Goal: Task Accomplishment & Management: Complete application form

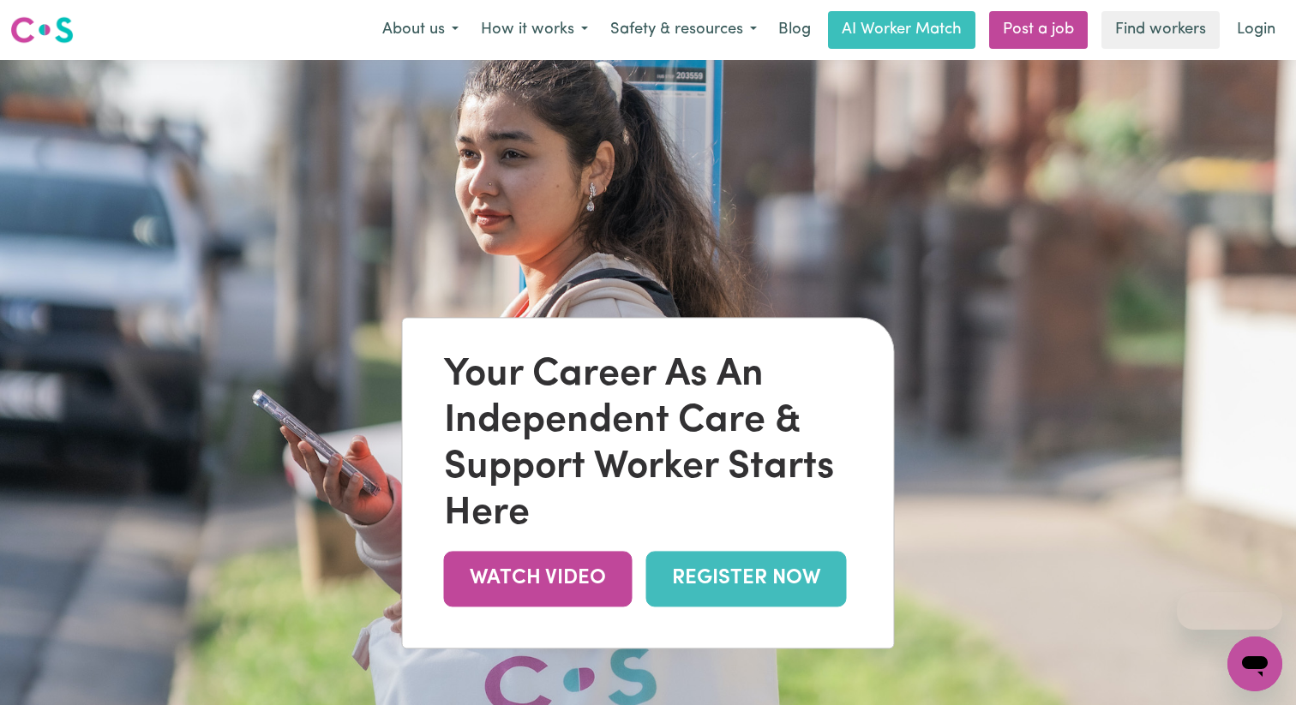
click at [469, 380] on div "Your Career As An Independent Care & Support Worker Starts Here" at bounding box center [648, 444] width 409 height 185
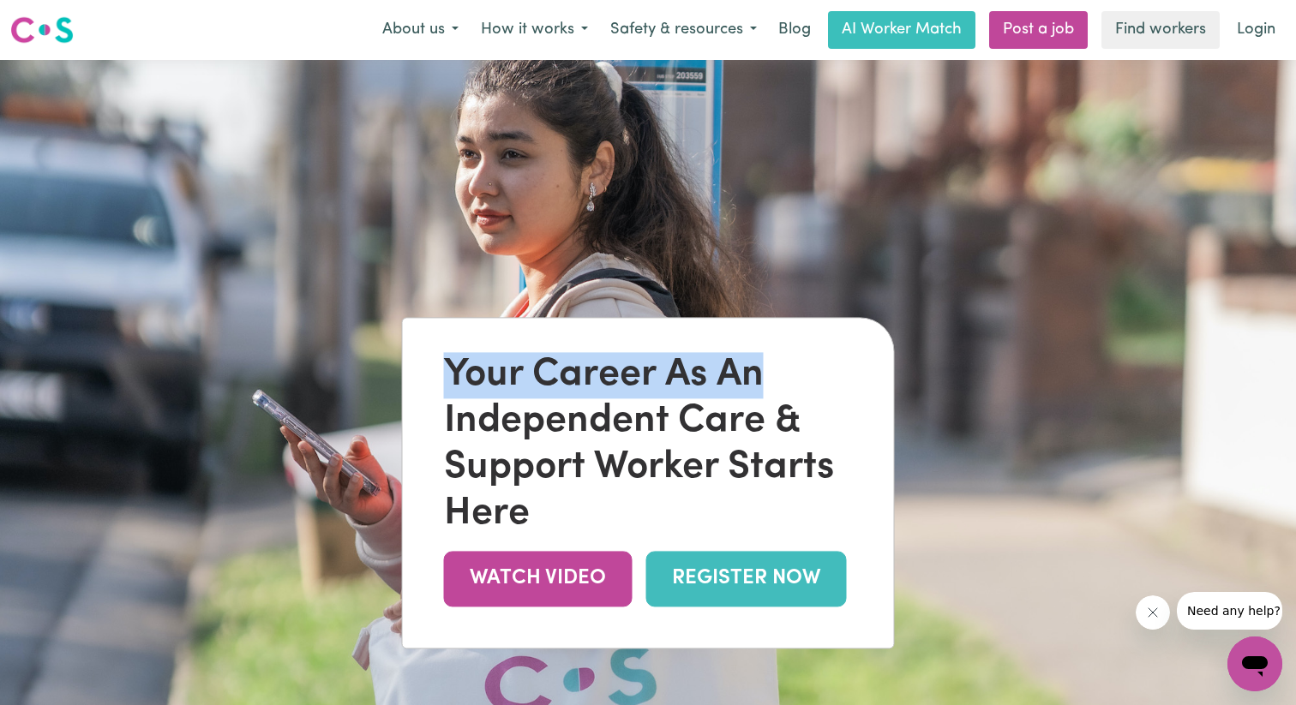
drag, startPoint x: 469, startPoint y: 380, endPoint x: 746, endPoint y: 383, distance: 276.9
click at [746, 383] on div "Your Career As An Independent Care & Support Worker Starts Here" at bounding box center [648, 444] width 409 height 185
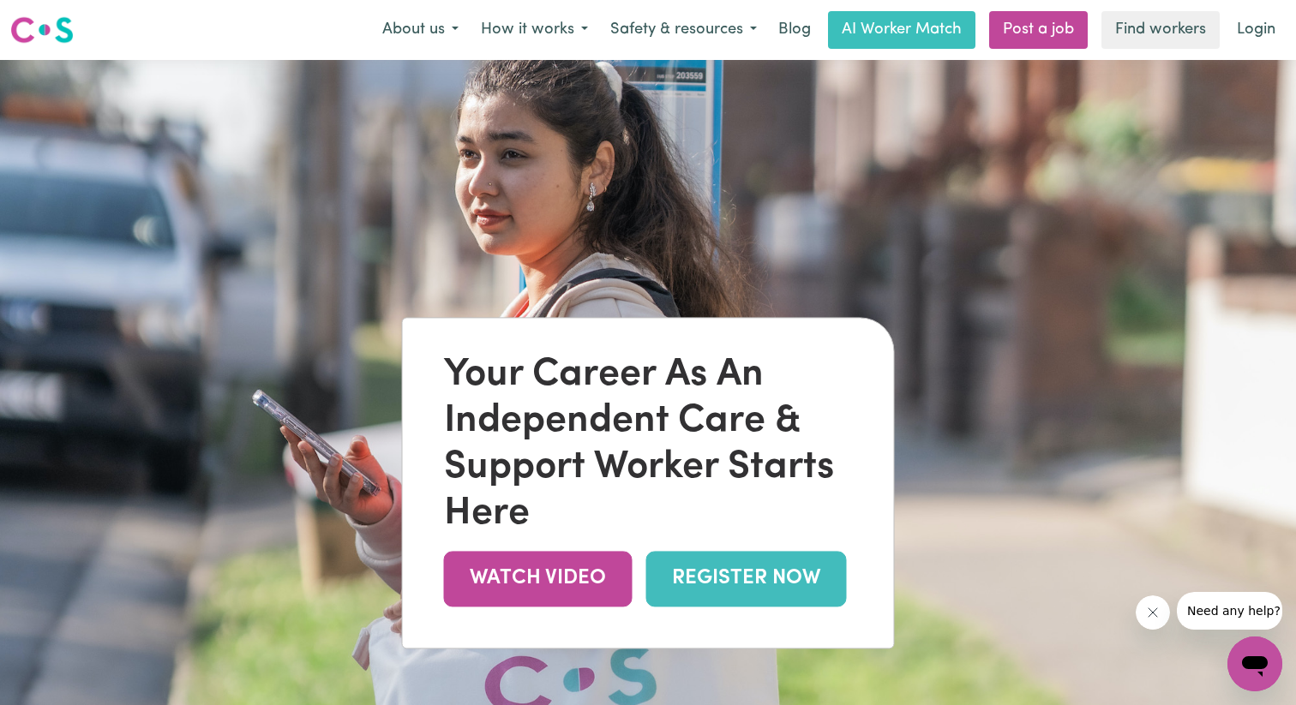
click at [639, 381] on div "Your Career As An Independent Care & Support Worker Starts Here" at bounding box center [648, 444] width 409 height 185
click at [597, 423] on div "Your Career As An Independent Care & Support Worker Starts Here" at bounding box center [648, 444] width 409 height 185
click at [724, 423] on div "Your Career As An Independent Care & Support Worker Starts Here" at bounding box center [648, 444] width 409 height 185
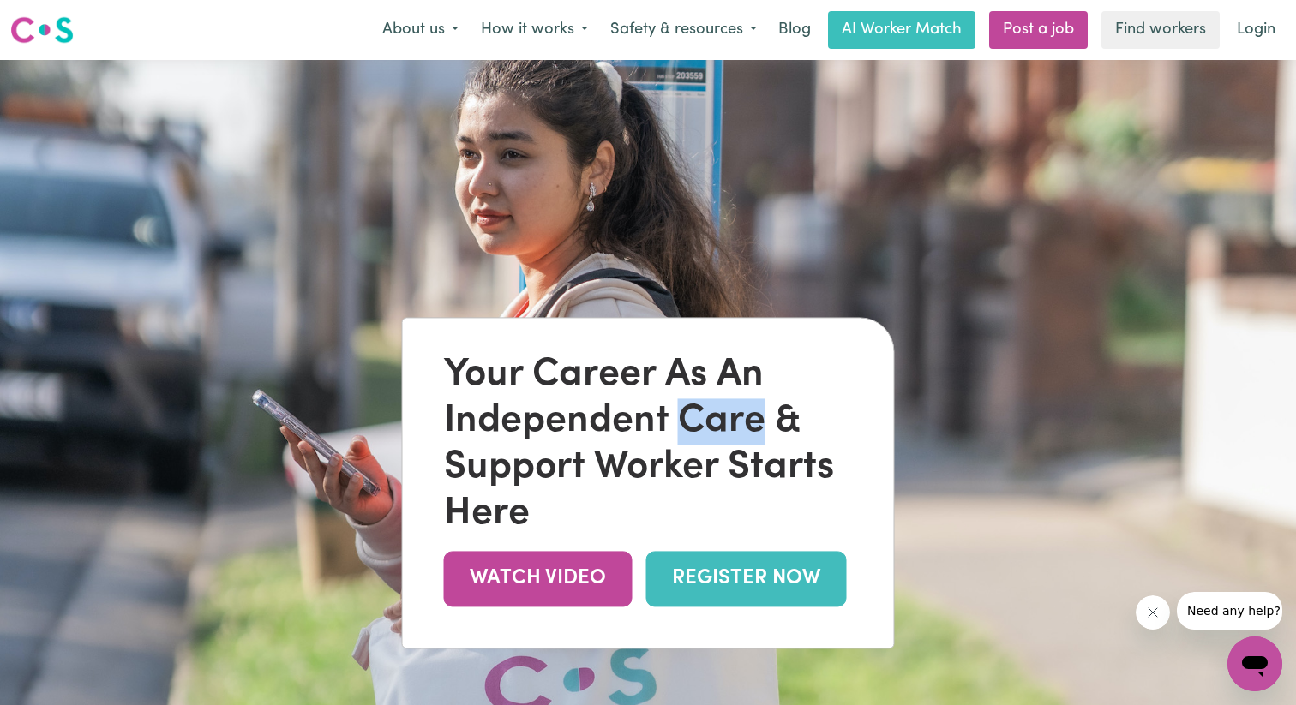
click at [724, 423] on div "Your Career As An Independent Care & Support Worker Starts Here" at bounding box center [648, 444] width 409 height 185
click at [784, 419] on div "Your Career As An Independent Care & Support Worker Starts Here" at bounding box center [648, 444] width 409 height 185
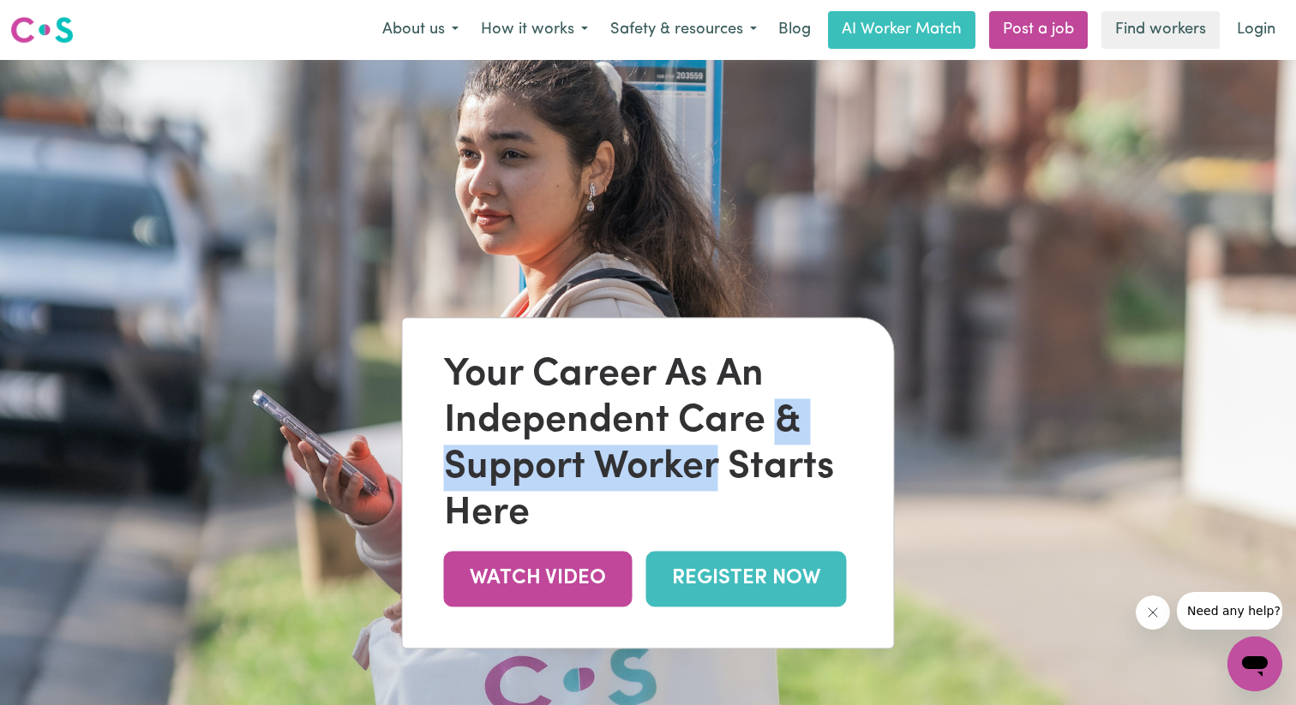
drag, startPoint x: 784, startPoint y: 419, endPoint x: 621, endPoint y: 477, distance: 173.0
click at [621, 477] on div "Your Career As An Independent Care & Support Worker Starts Here" at bounding box center [648, 444] width 409 height 185
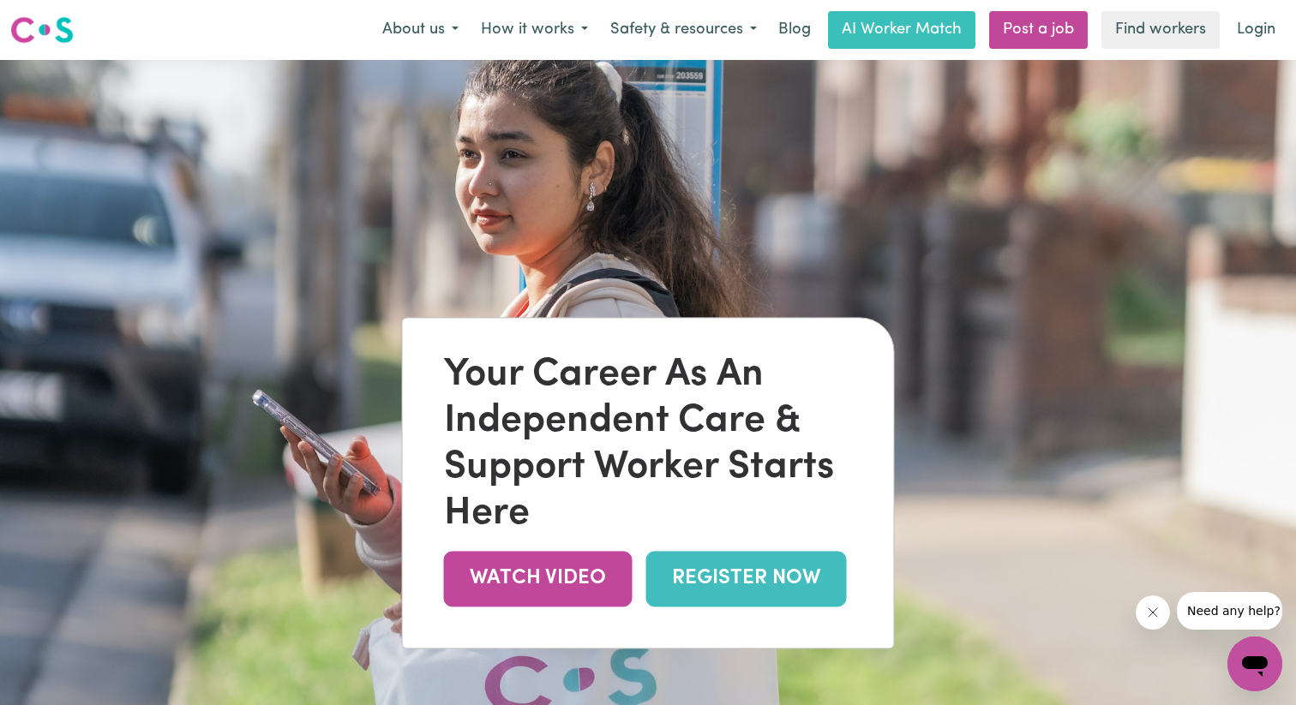
click at [514, 348] on div "Your Career As An Independent Care & Support Worker Starts Here WATCH VIDEO REG…" at bounding box center [648, 483] width 491 height 330
click at [730, 587] on link "REGISTER NOW" at bounding box center [746, 579] width 201 height 56
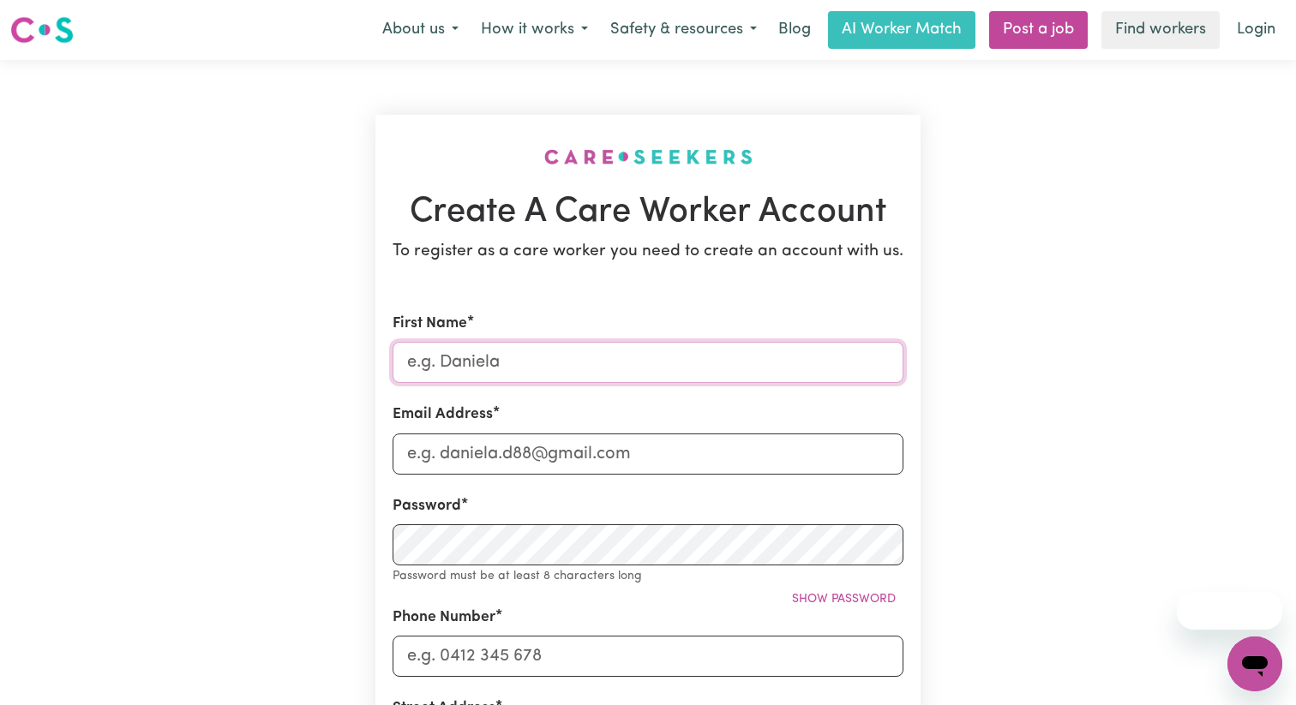
click at [537, 355] on input "First Name" at bounding box center [648, 362] width 511 height 41
type input "andy"
click at [540, 369] on input "andy" at bounding box center [648, 362] width 511 height 41
type input "andyibrahim99@hotmail.cm"
type input "0481246153"
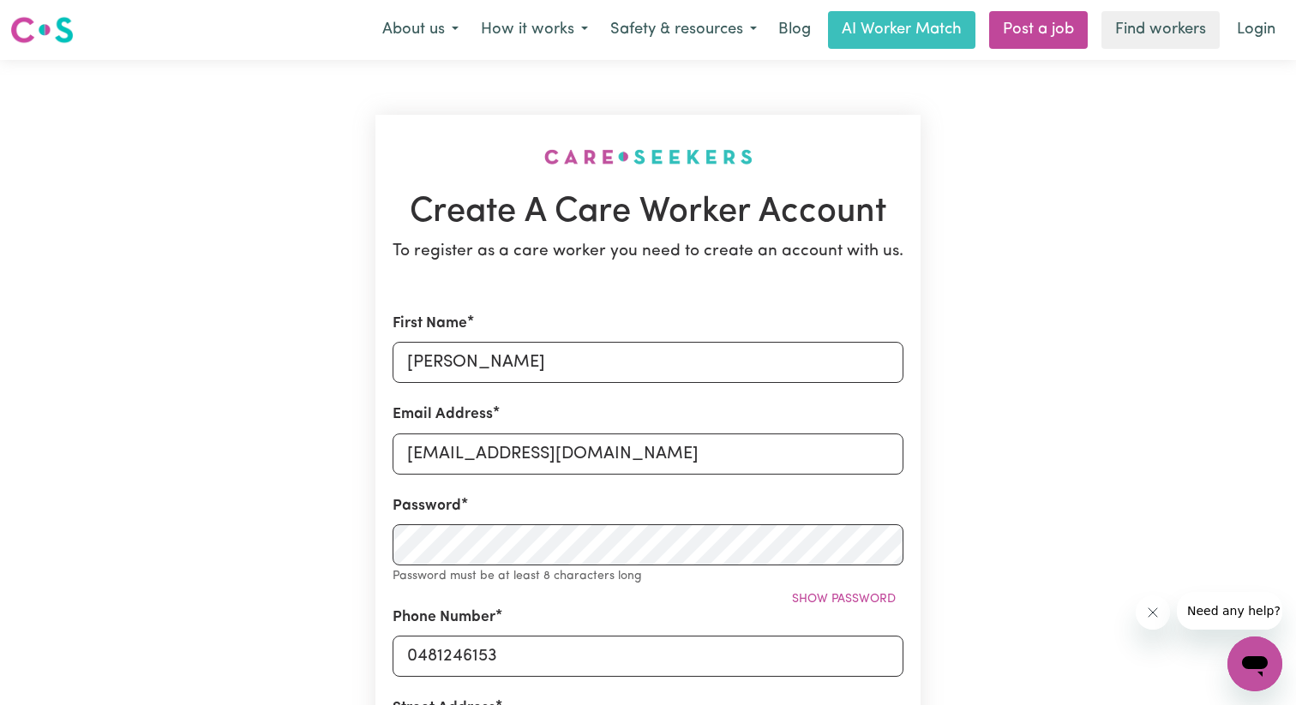
type input "46 elmslie dr"
click at [616, 452] on input "andyibrahim99@hotmail.cm" at bounding box center [648, 454] width 511 height 41
type input "andyibrahim99@hotmail.com"
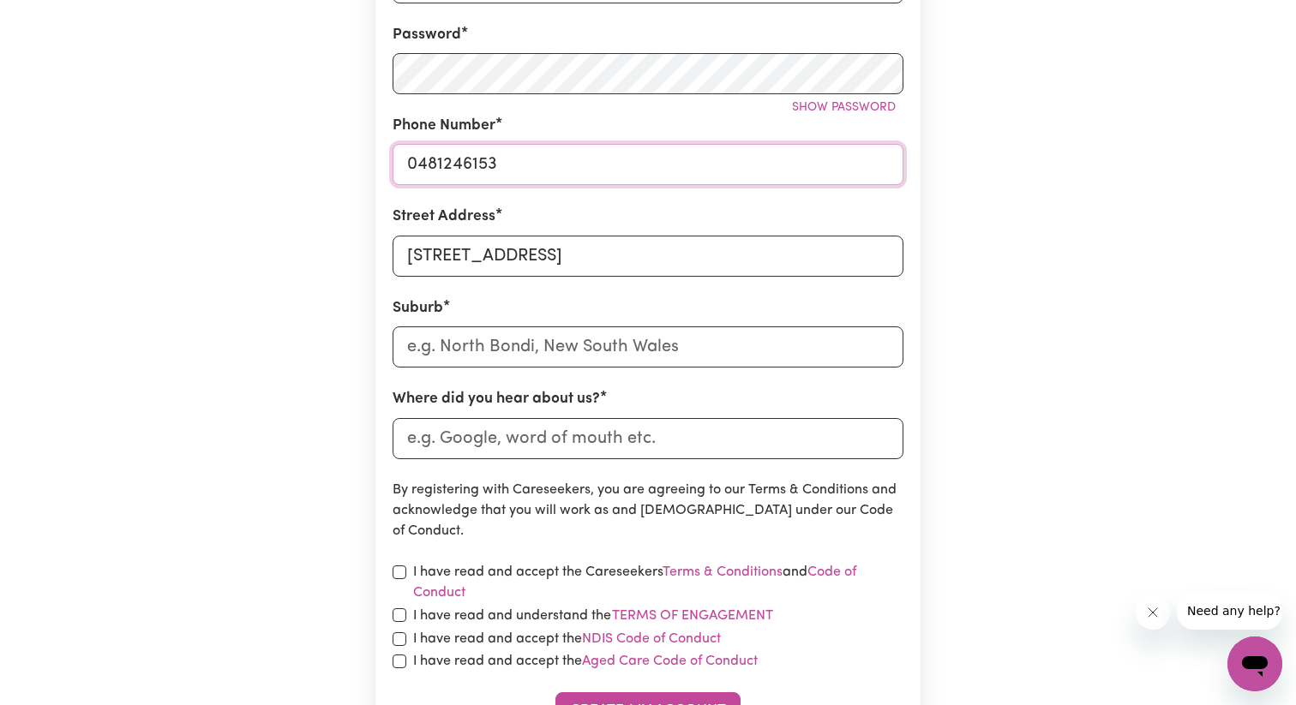
scroll to position [469, 0]
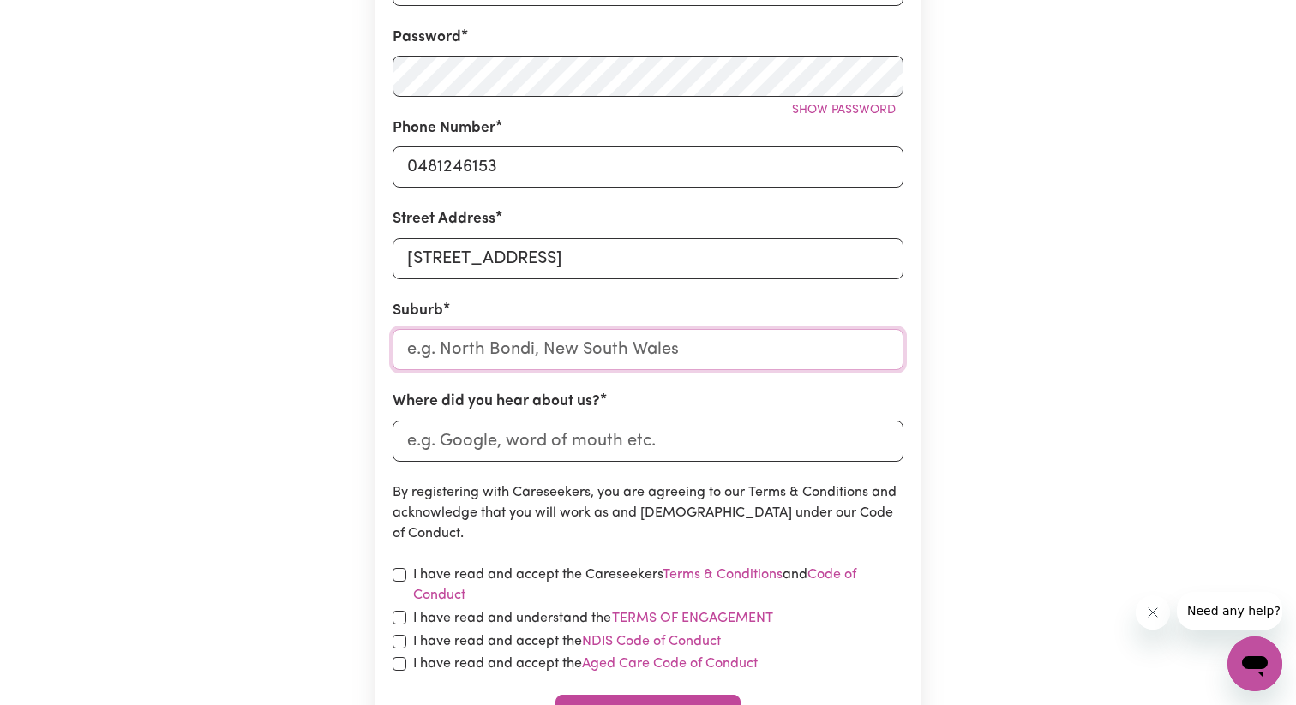
click at [551, 335] on input "text" at bounding box center [648, 349] width 511 height 41
type input "cranbourne east"
type input "cranbourne east, Victoria, 3977"
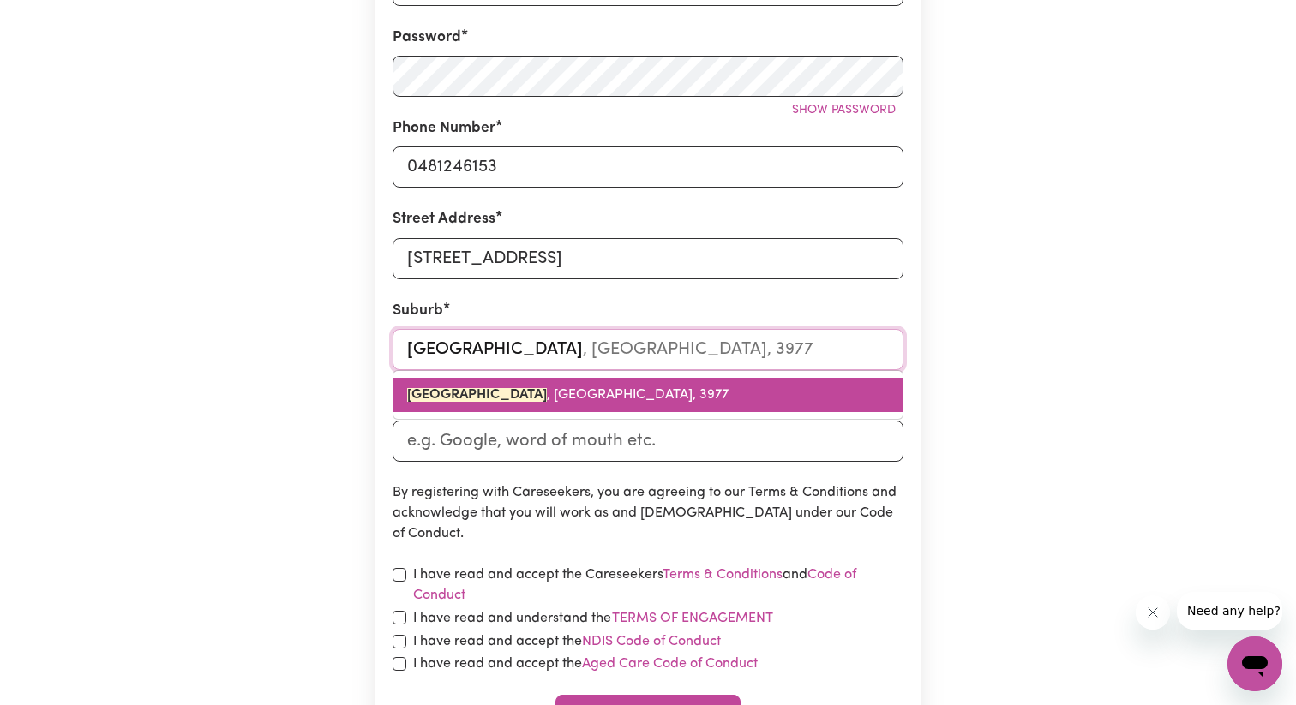
click at [565, 391] on span "CRANBOURNE EAST , Victoria, 3977" at bounding box center [567, 395] width 321 height 14
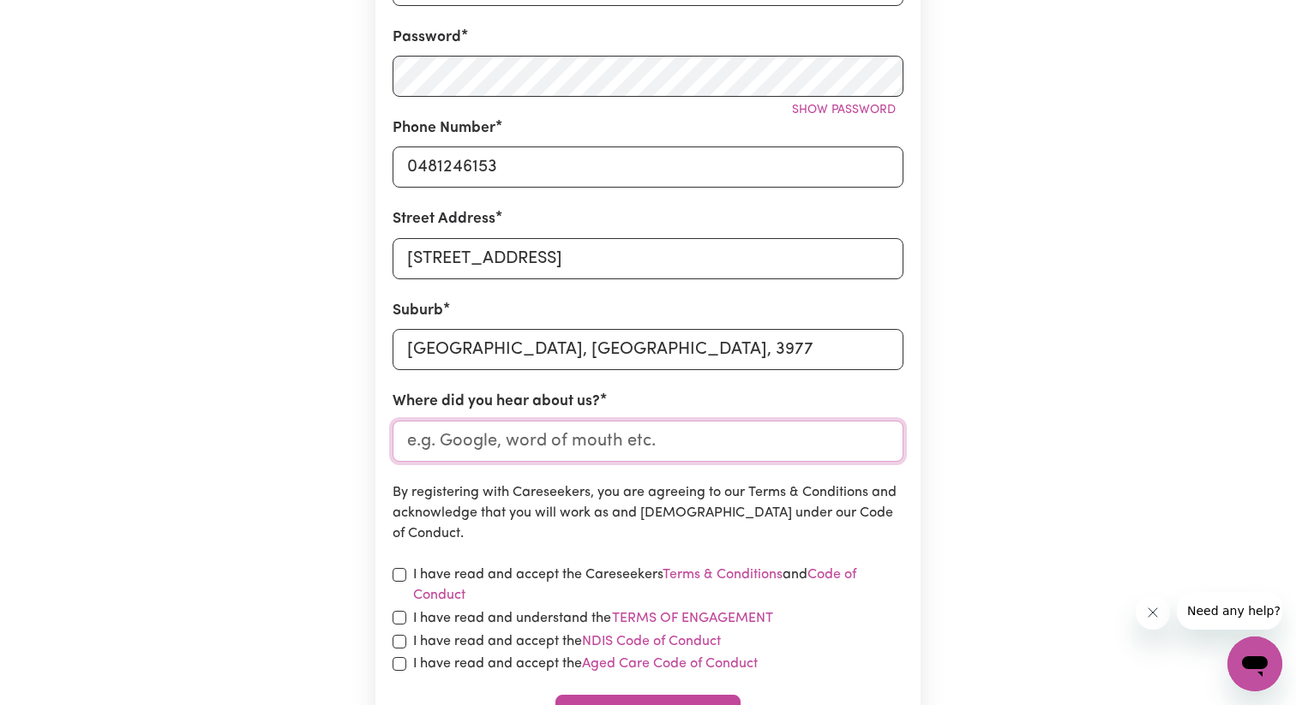
click at [573, 439] on input "Where did you hear about us?" at bounding box center [648, 441] width 511 height 41
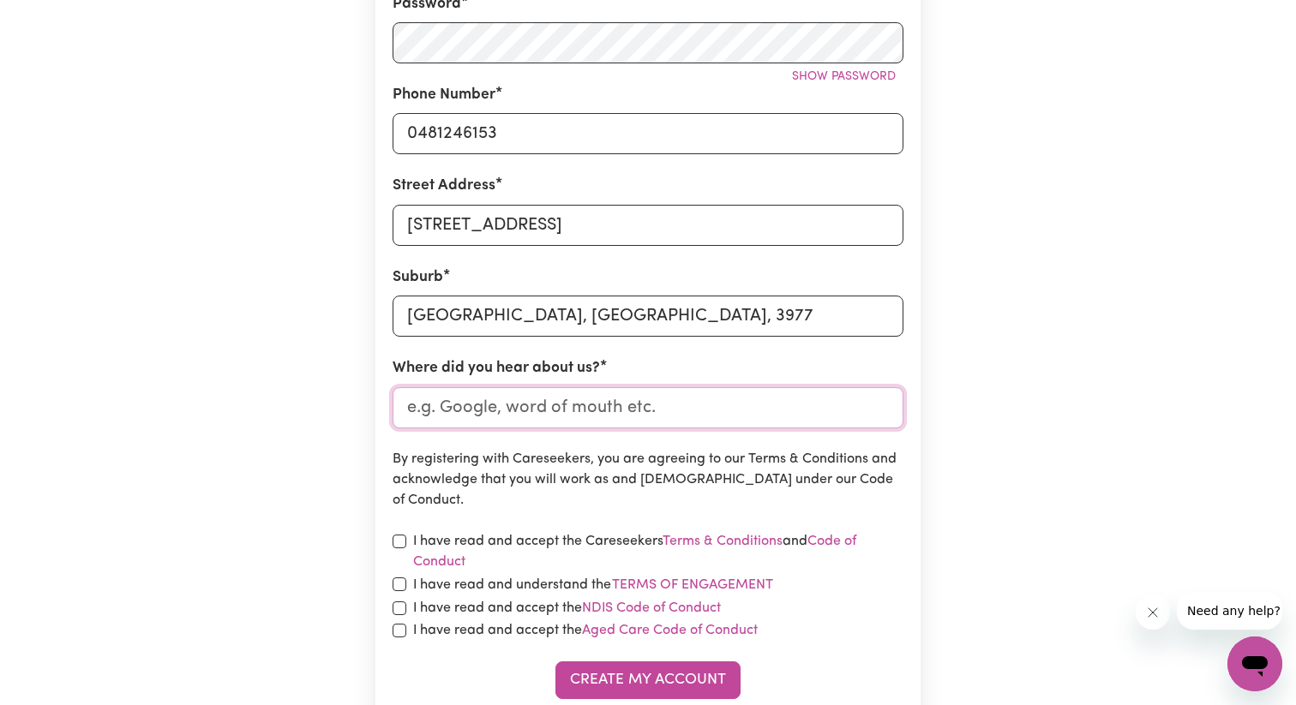
scroll to position [503, 0]
type input "o"
type input "google"
click at [397, 537] on input "checkbox" at bounding box center [400, 541] width 14 height 14
checkbox input "true"
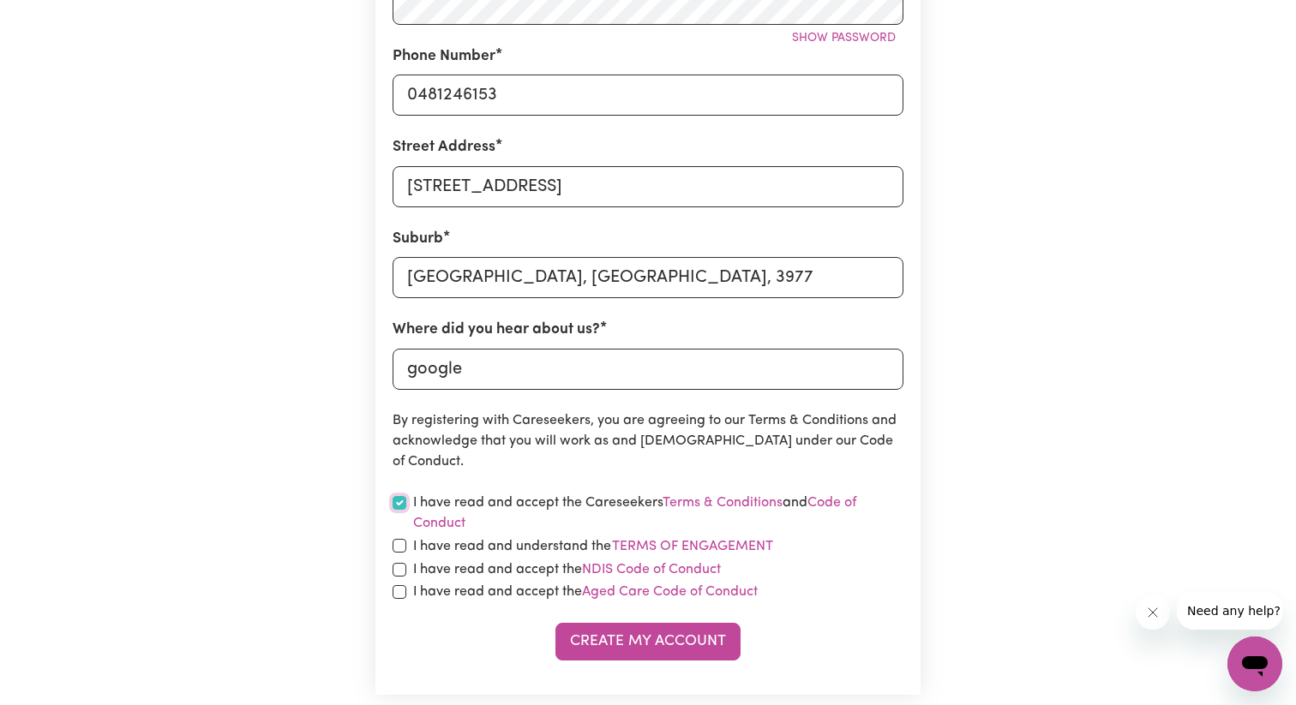
scroll to position [558, 0]
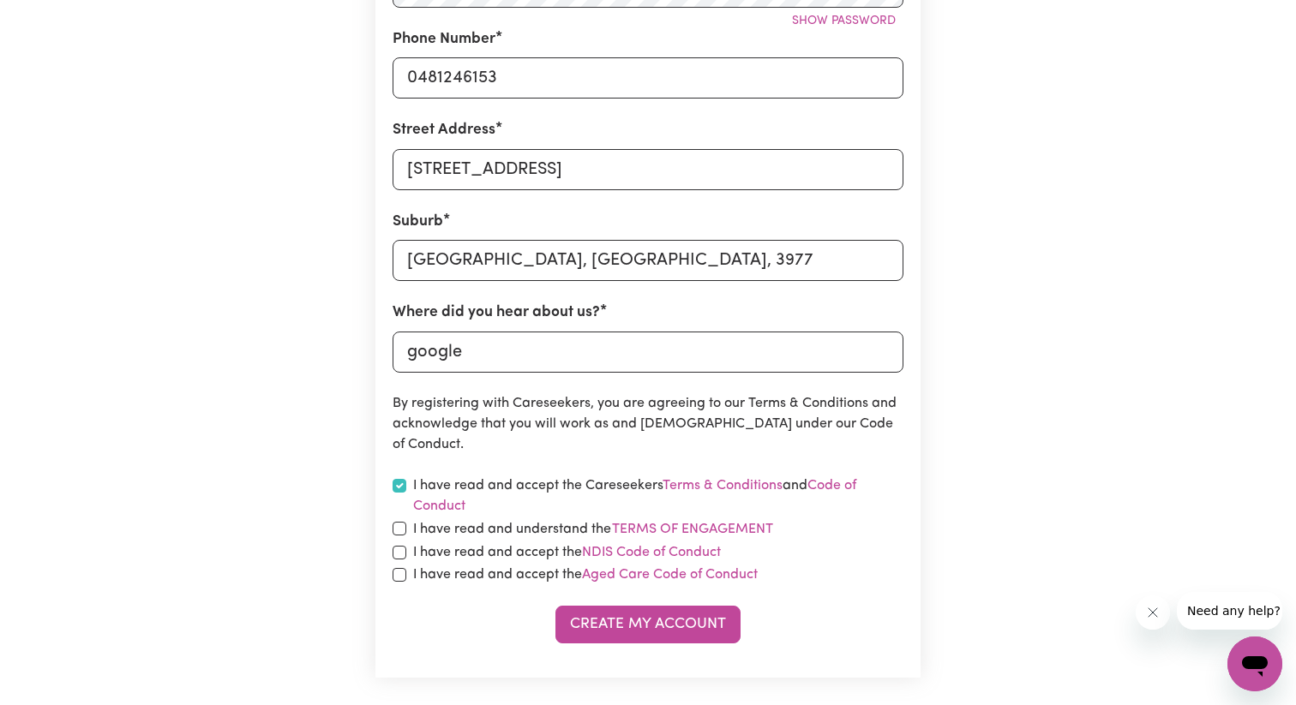
click at [397, 537] on div "I have read and understand the Terms of Engagement" at bounding box center [648, 530] width 511 height 22
click at [395, 537] on div "I have read and understand the Terms of Engagement" at bounding box center [648, 530] width 511 height 22
click at [395, 522] on input "checkbox" at bounding box center [400, 529] width 14 height 14
checkbox input "true"
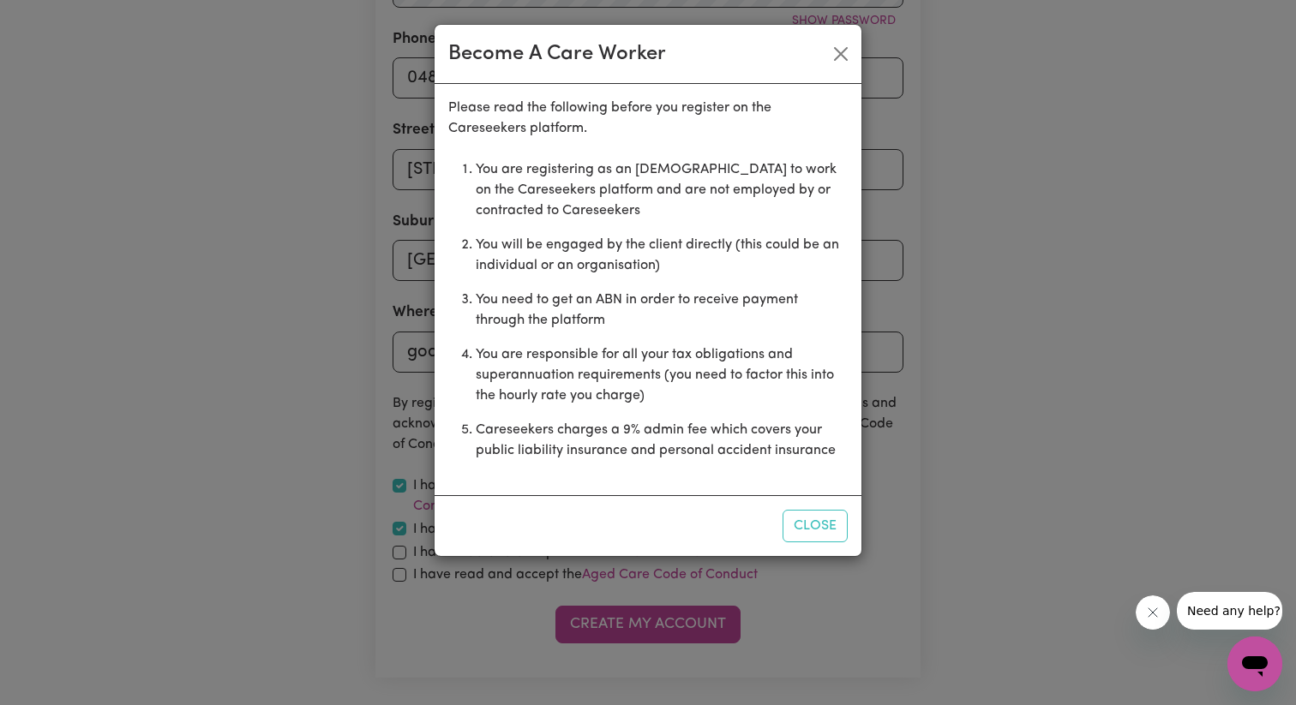
click at [395, 545] on div "Become A Care Worker Please read the following before you register on the Cares…" at bounding box center [648, 352] width 1296 height 705
click at [807, 516] on button "Close" at bounding box center [815, 526] width 65 height 33
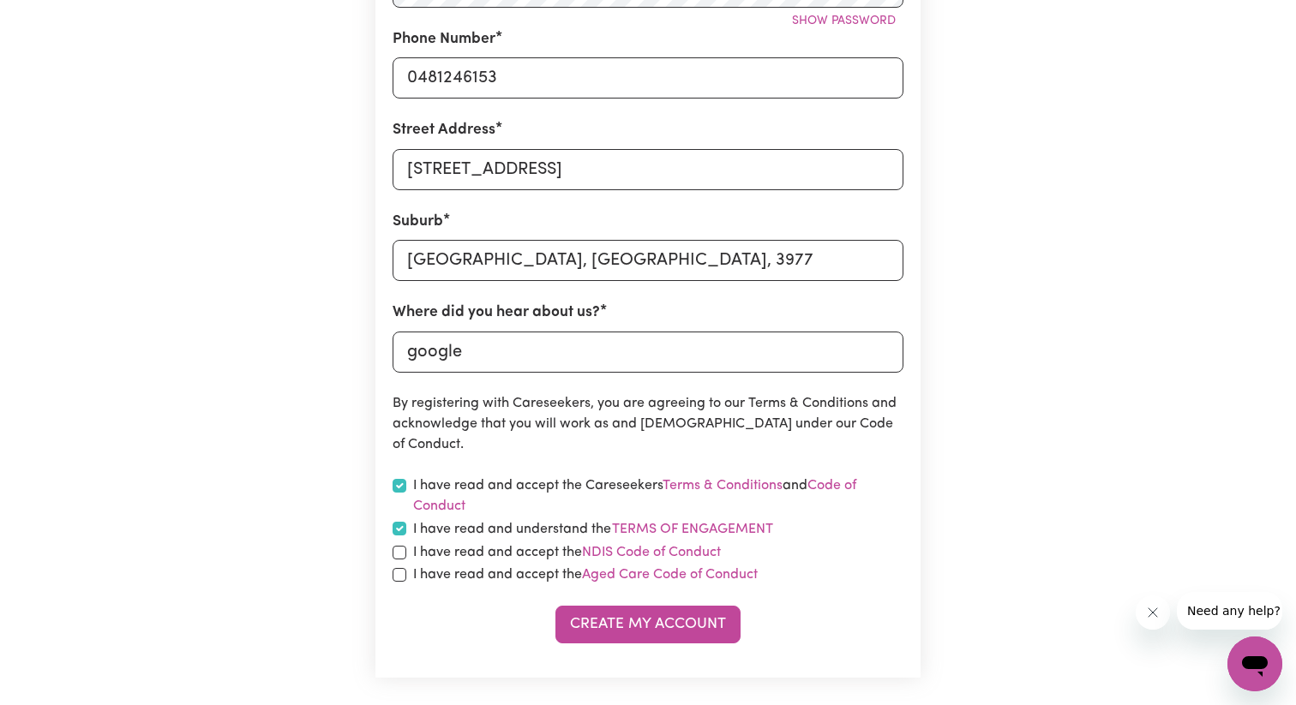
click at [403, 541] on form "First Name andy Email Address andyibrahim99@hotmail.com Password Show password …" at bounding box center [648, 199] width 511 height 889
click at [403, 548] on input "checkbox" at bounding box center [400, 553] width 14 height 14
checkbox input "true"
click at [400, 585] on form "First Name andy Email Address andyibrahim99@hotmail.com Password Show password …" at bounding box center [648, 199] width 511 height 889
click at [400, 579] on input "checkbox" at bounding box center [400, 575] width 14 height 14
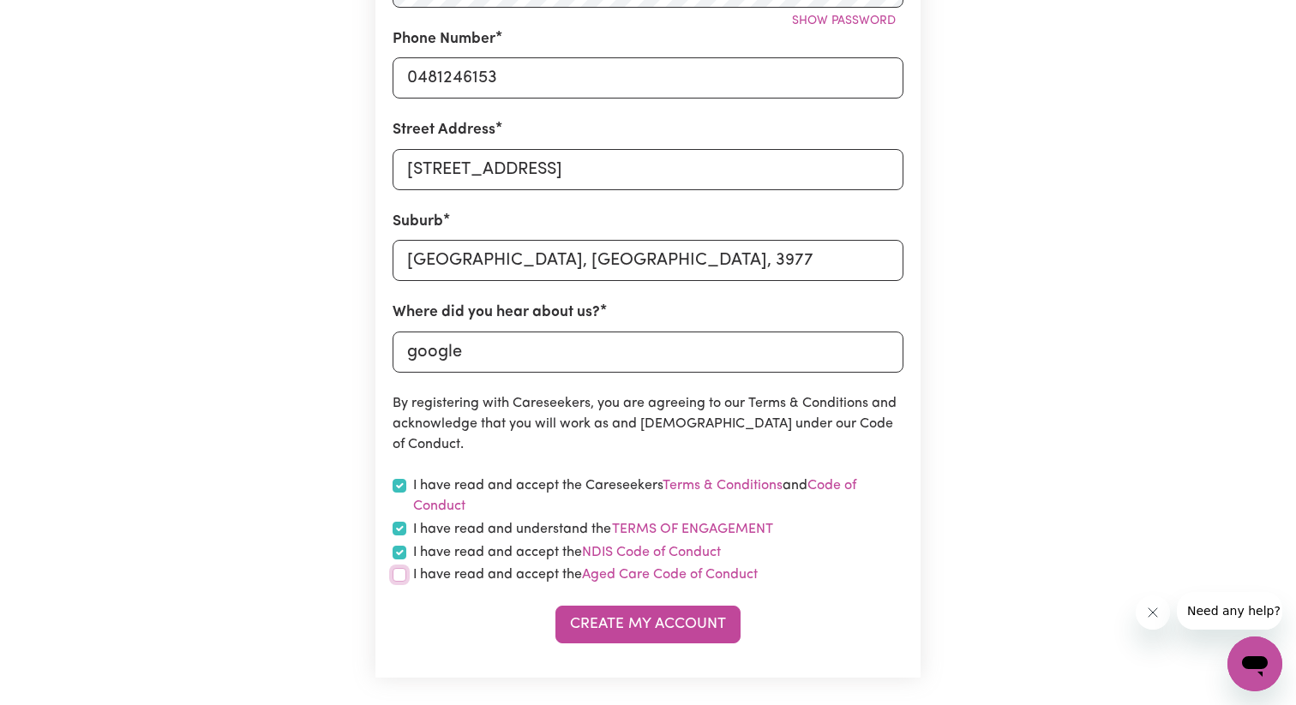
checkbox input "true"
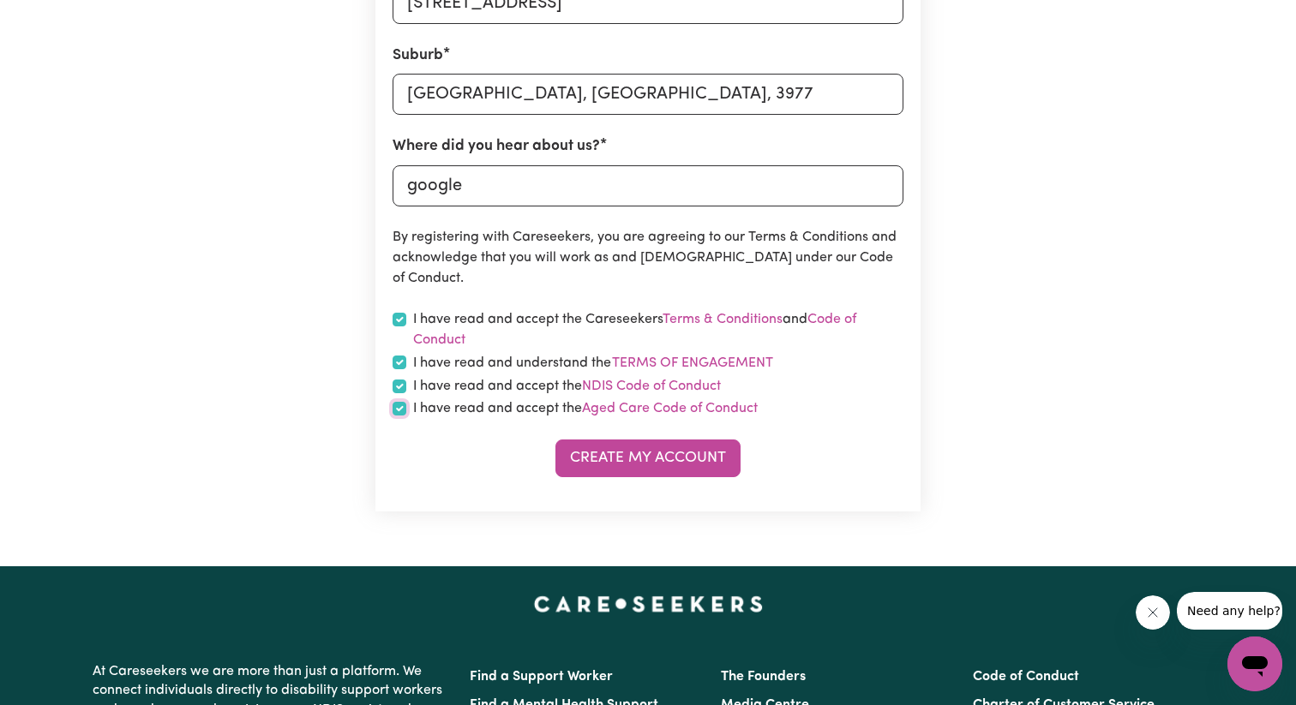
scroll to position [735, 0]
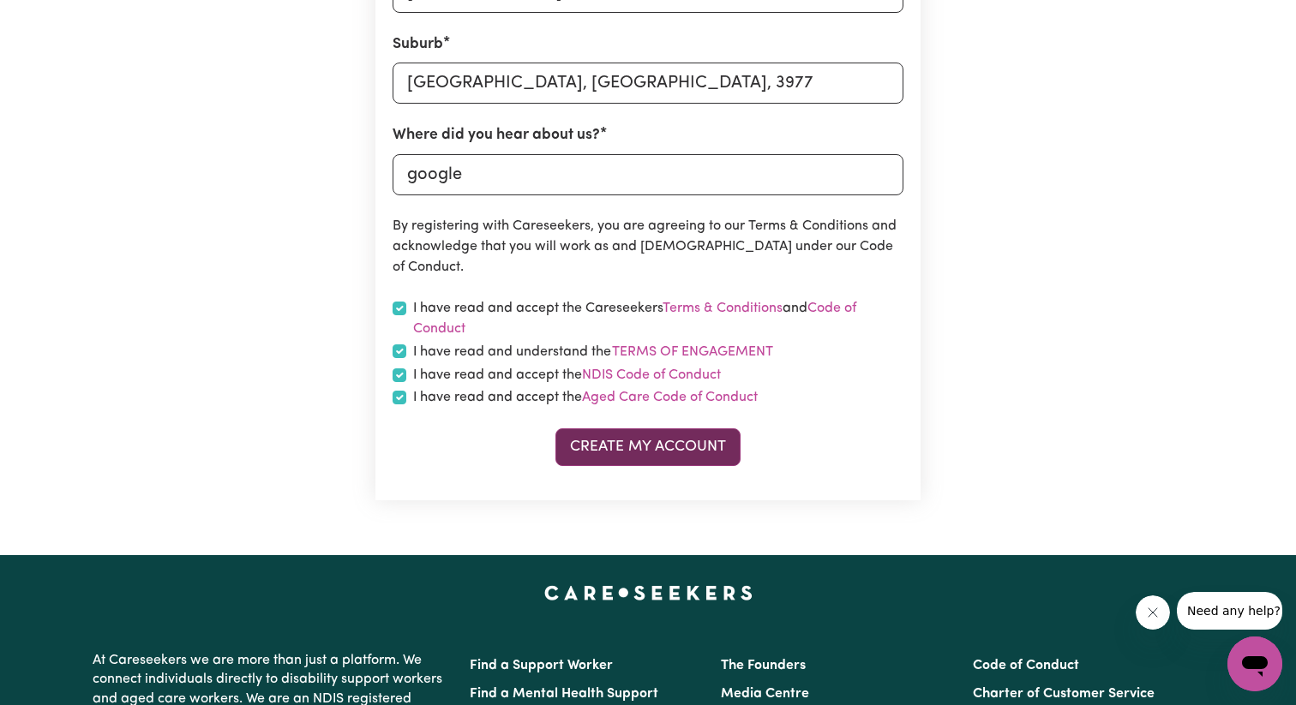
click at [633, 455] on button "Create My Account" at bounding box center [647, 448] width 185 height 38
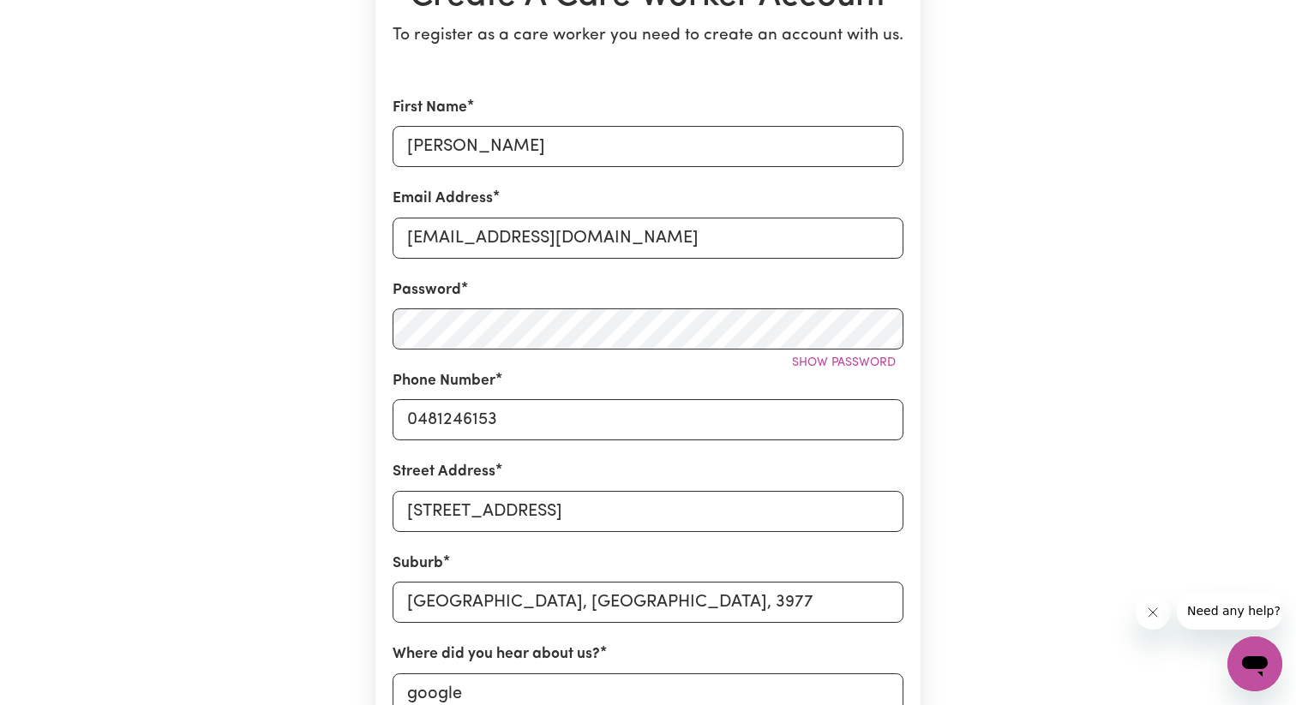
scroll to position [0, 0]
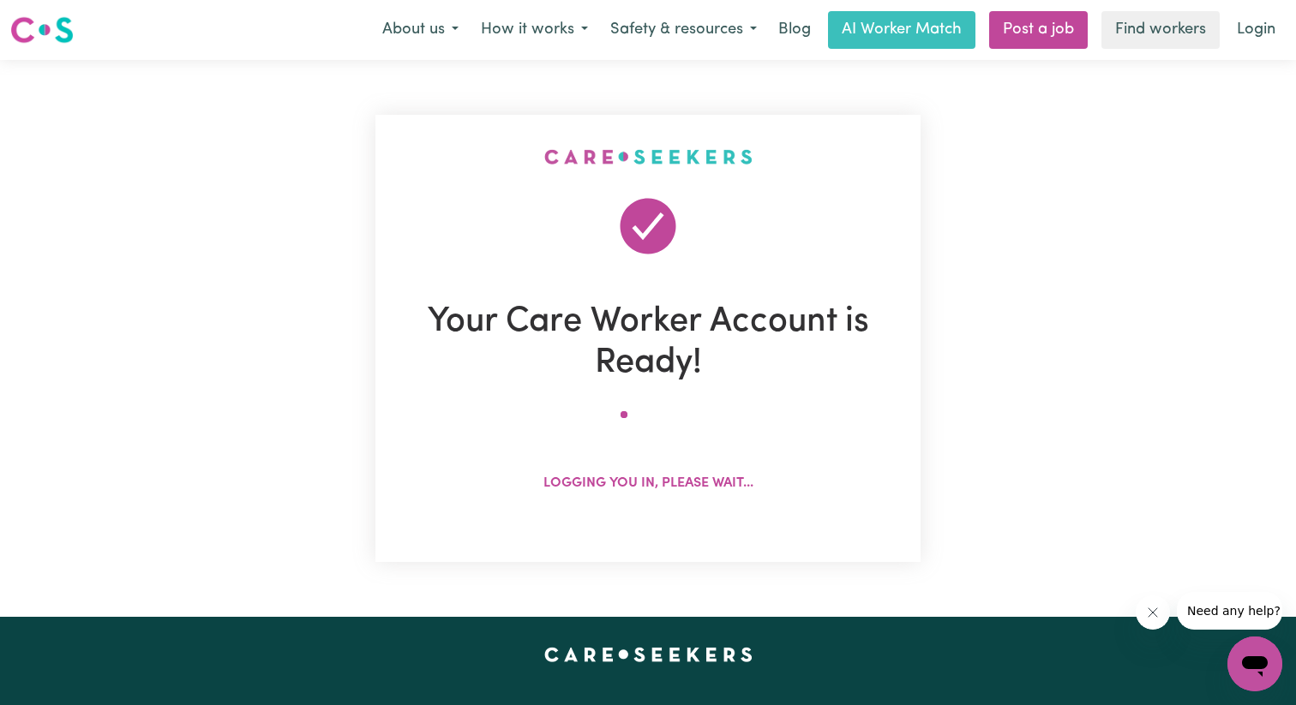
click at [645, 341] on h1 "Your Care Worker Account is Ready!" at bounding box center [648, 343] width 511 height 82
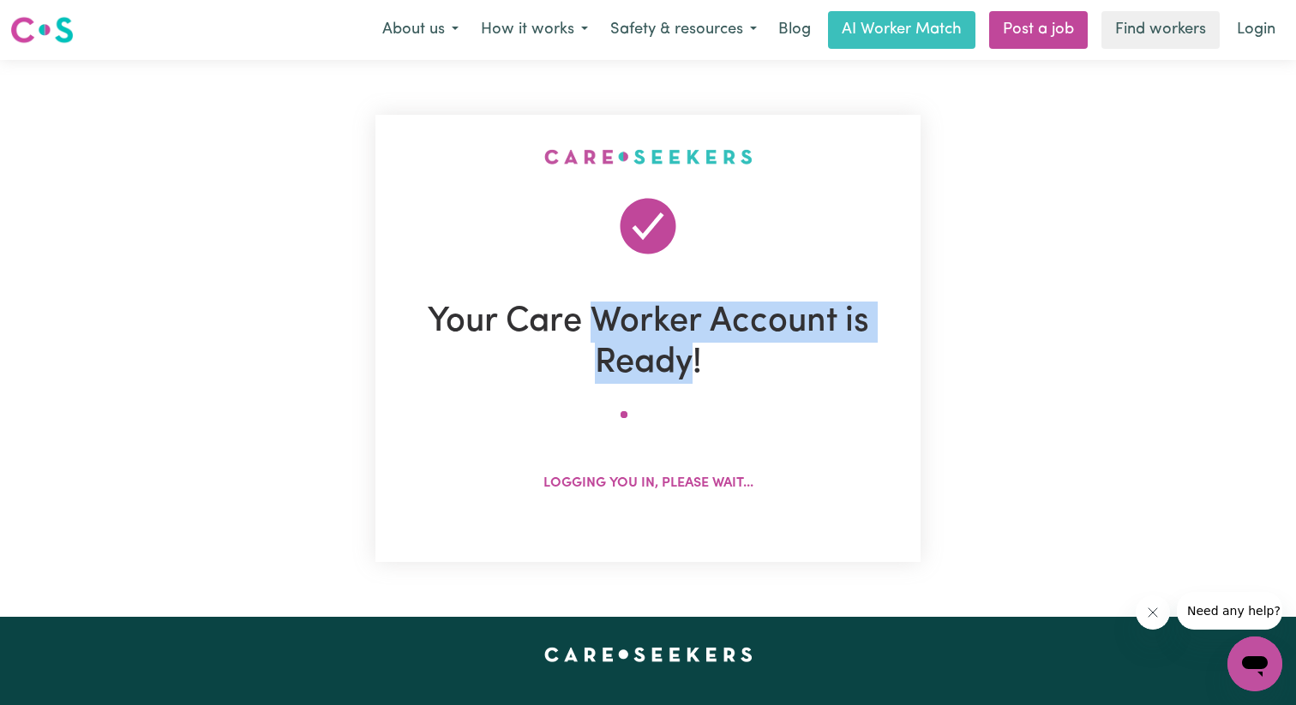
drag, startPoint x: 645, startPoint y: 341, endPoint x: 678, endPoint y: 363, distance: 39.5
click at [676, 362] on h1 "Your Care Worker Account is Ready!" at bounding box center [648, 343] width 511 height 82
click at [678, 363] on h1 "Your Care Worker Account is Ready!" at bounding box center [648, 343] width 511 height 82
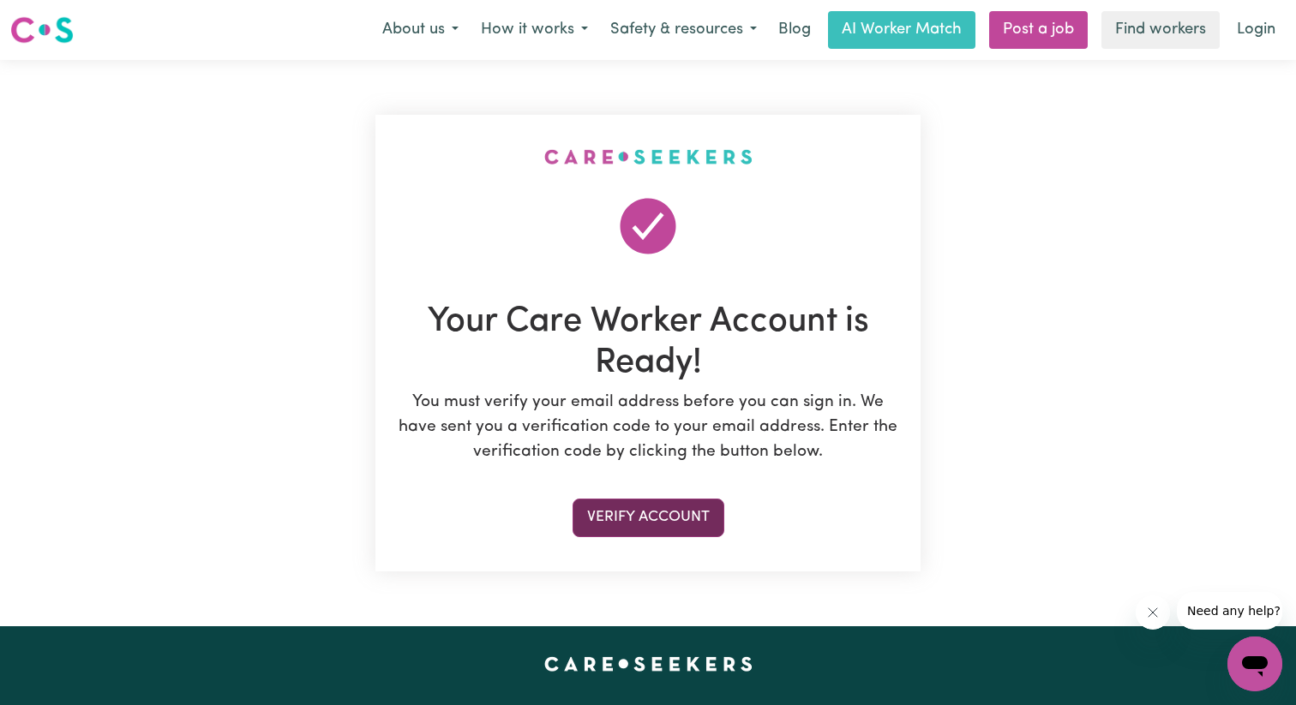
click at [681, 514] on button "Verify Account" at bounding box center [649, 518] width 152 height 38
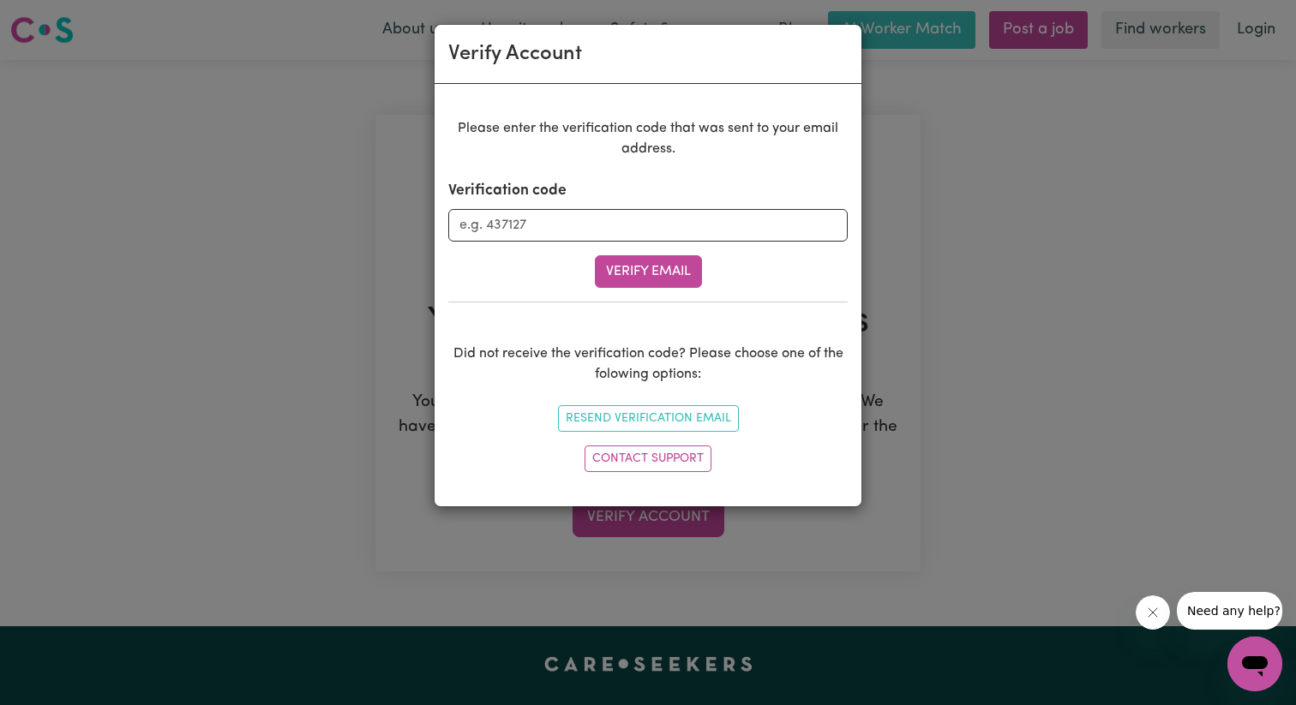
click at [615, 248] on form "Verification code Verify Email" at bounding box center [647, 234] width 399 height 108
click at [615, 211] on input "Verification code" at bounding box center [647, 225] width 399 height 33
paste input "304171"
type input "304171"
click at [670, 266] on button "Verify Email" at bounding box center [648, 271] width 107 height 33
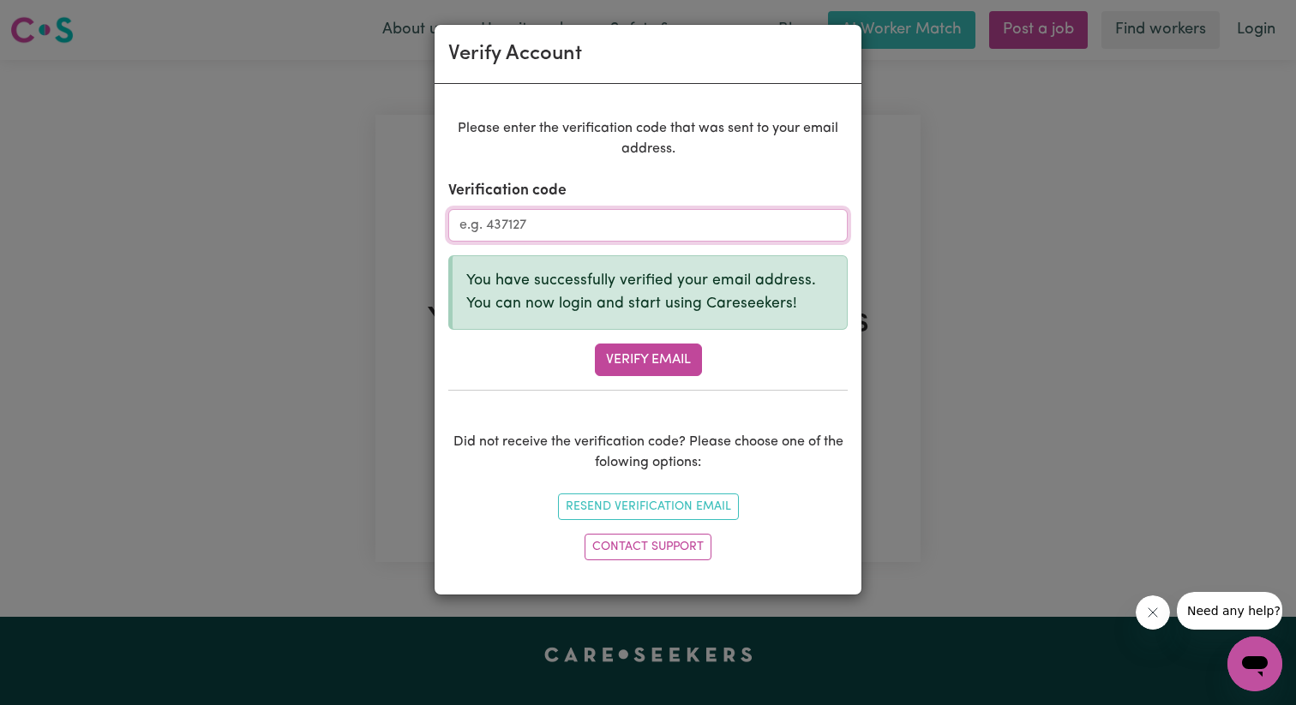
click at [519, 218] on input "Verification code" at bounding box center [647, 225] width 399 height 33
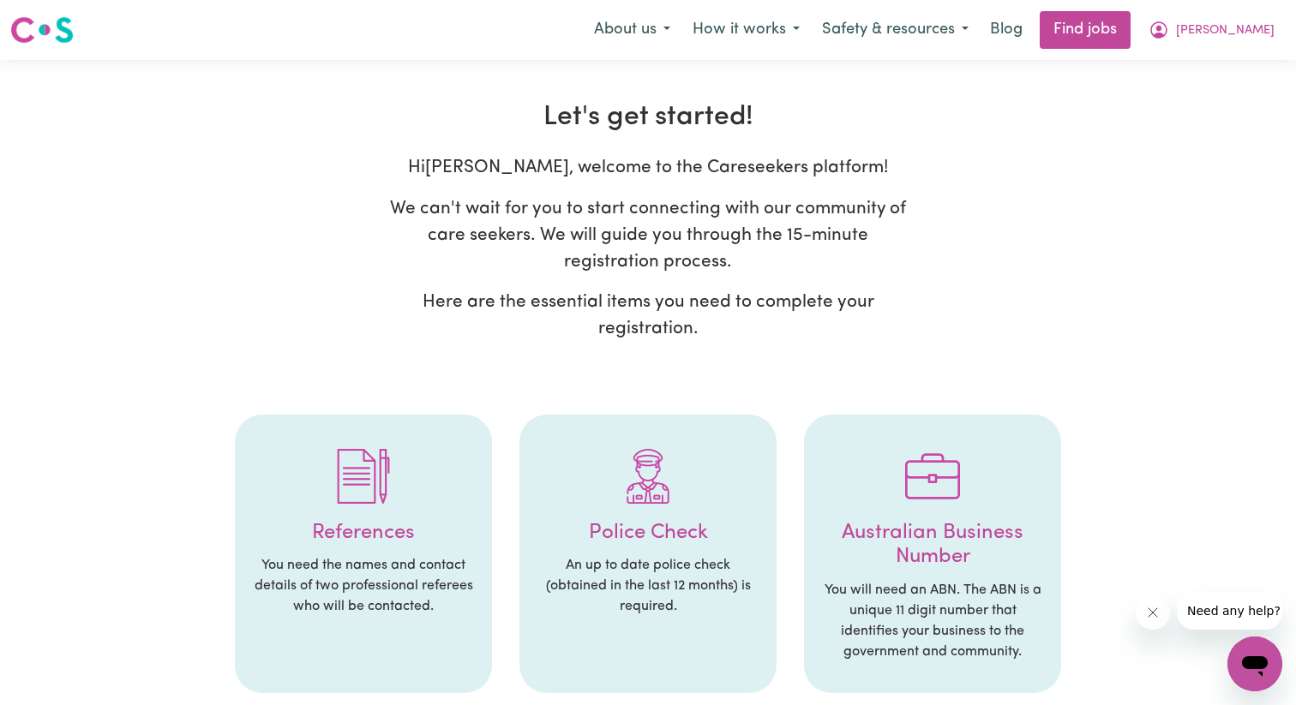
click at [525, 195] on p "We can't wait for you to start connecting with our community of care seekers. W…" at bounding box center [647, 235] width 519 height 81
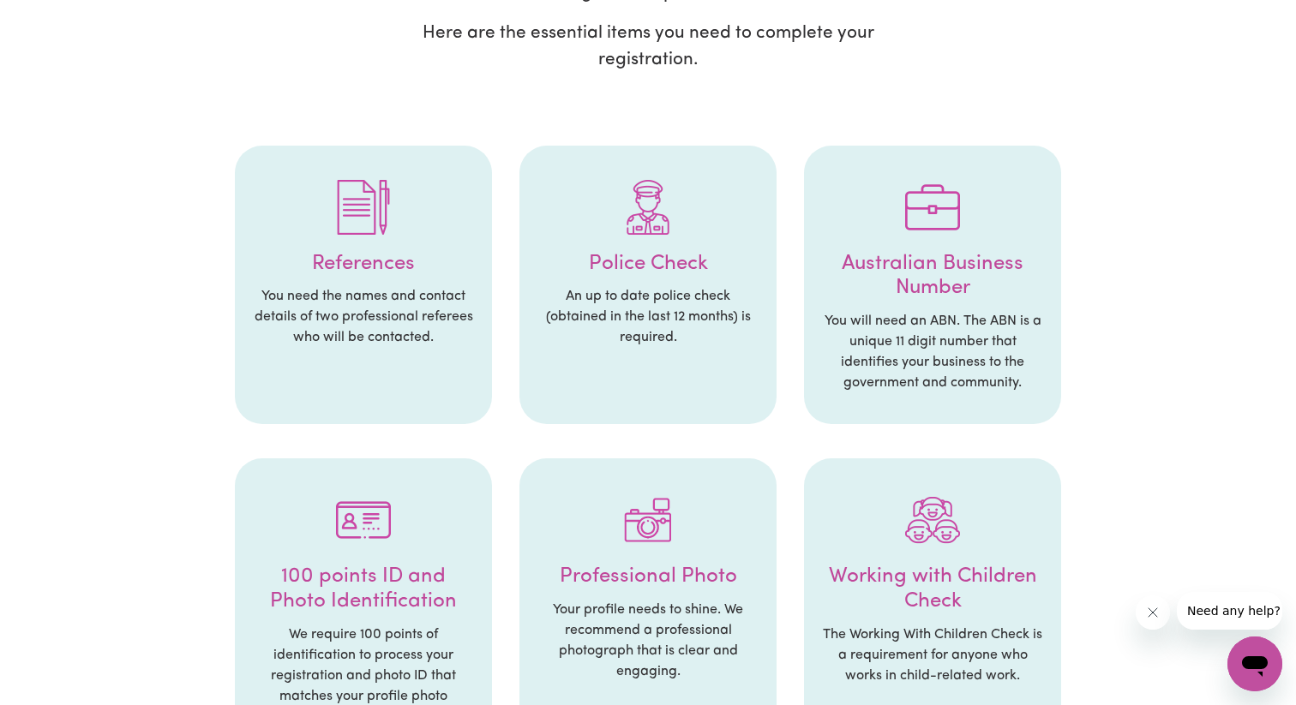
scroll to position [306, 0]
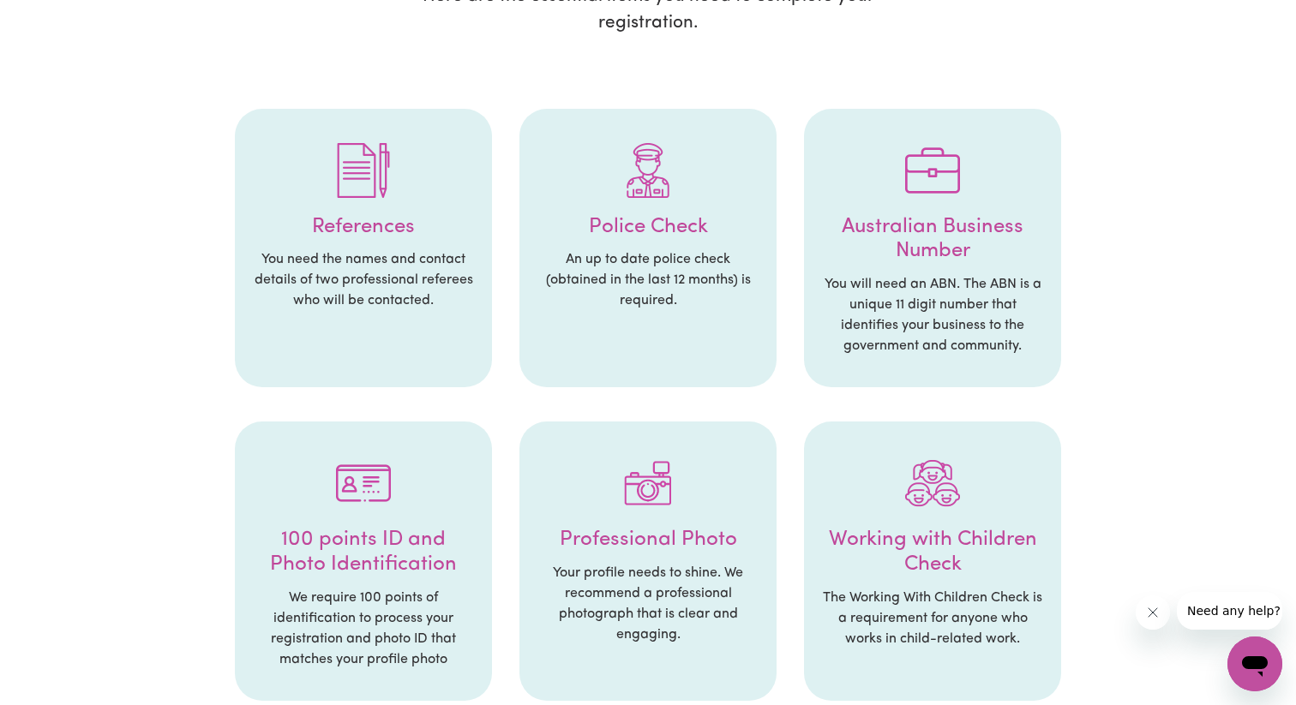
click at [571, 256] on p "An up to date police check (obtained in the last 12 months) is required." at bounding box center [648, 280] width 223 height 62
drag, startPoint x: 571, startPoint y: 256, endPoint x: 707, endPoint y: 255, distance: 136.3
click at [707, 255] on p "An up to date police check (obtained in the last 12 months) is required." at bounding box center [648, 280] width 223 height 62
click at [588, 280] on p "An up to date police check (obtained in the last 12 months) is required." at bounding box center [648, 280] width 223 height 62
drag, startPoint x: 588, startPoint y: 280, endPoint x: 670, endPoint y: 297, distance: 84.1
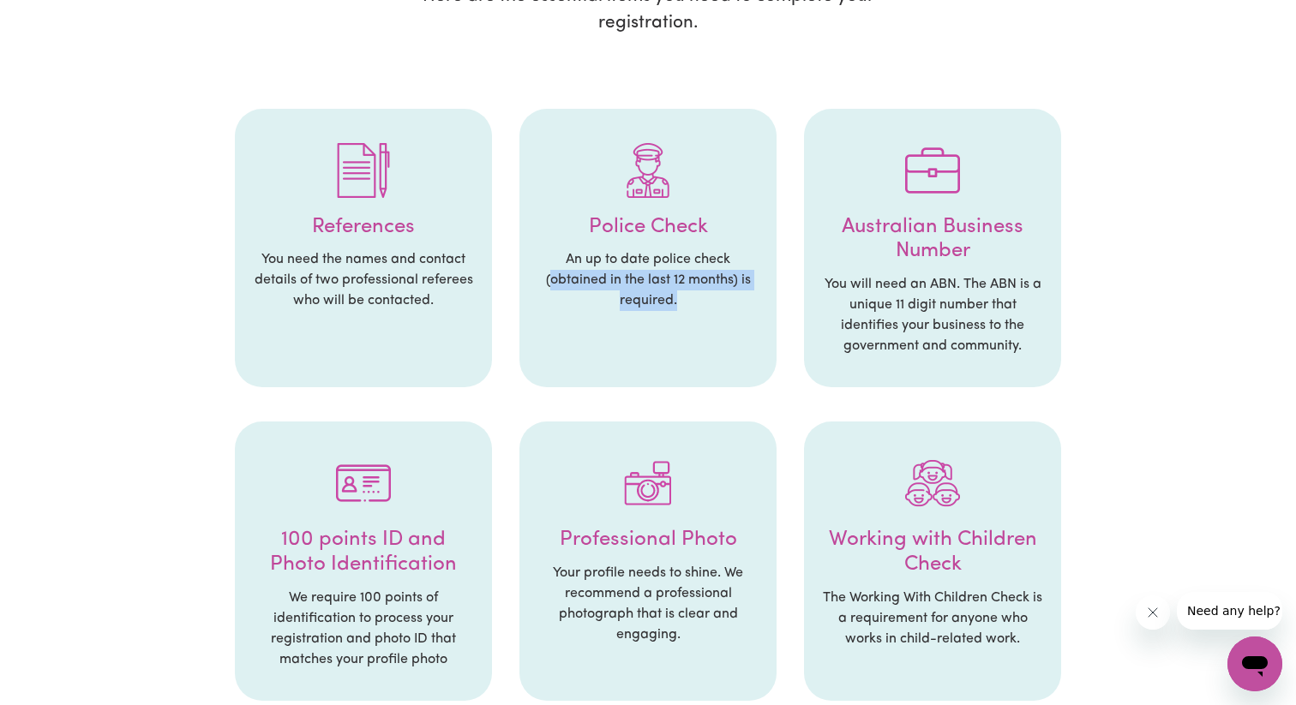
click at [670, 297] on p "An up to date police check (obtained in the last 12 months) is required." at bounding box center [648, 280] width 223 height 62
click at [670, 298] on p "An up to date police check (obtained in the last 12 months) is required." at bounding box center [648, 280] width 223 height 62
drag, startPoint x: 670, startPoint y: 298, endPoint x: 605, endPoint y: 128, distance: 182.6
click at [605, 128] on li "Police Check An up to date police check (obtained in the last 12 months) is req…" at bounding box center [647, 248] width 257 height 279
click at [605, 128] on div at bounding box center [648, 170] width 223 height 89
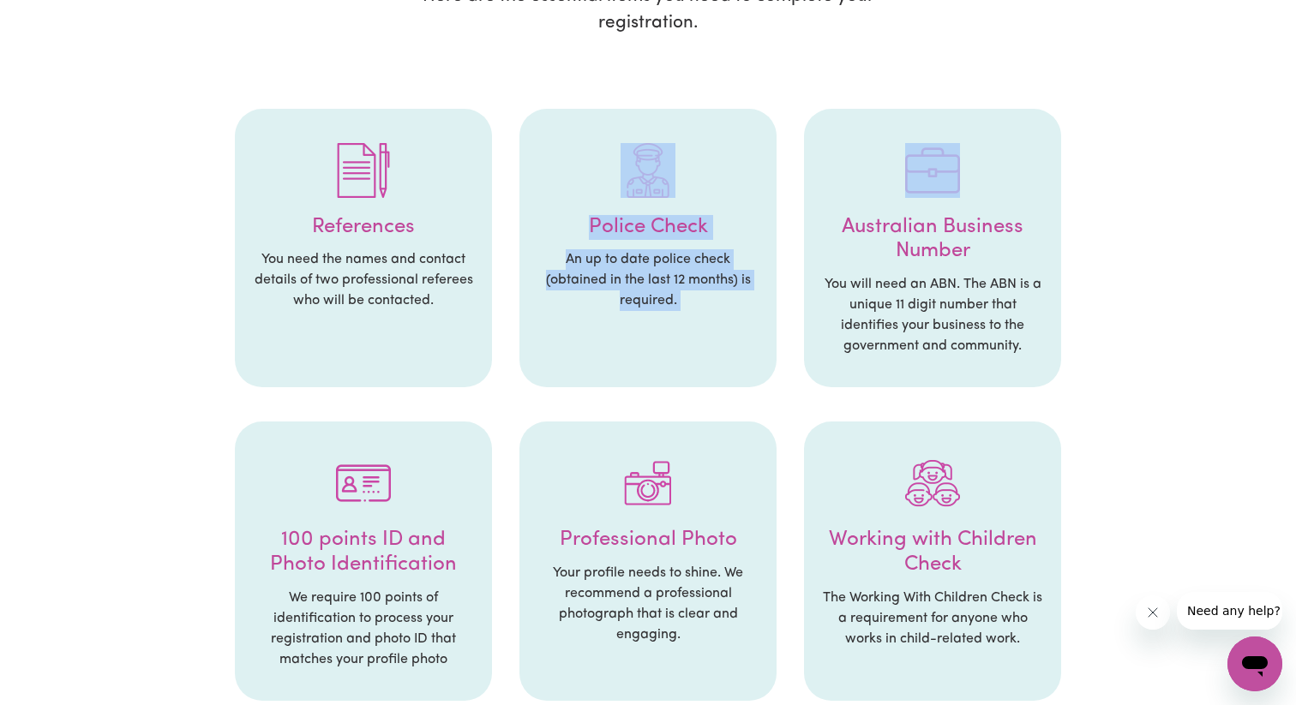
drag, startPoint x: 605, startPoint y: 128, endPoint x: 684, endPoint y: 298, distance: 187.9
click at [684, 298] on li "Police Check An up to date police check (obtained in the last 12 months) is req…" at bounding box center [647, 248] width 257 height 279
click at [684, 298] on p "An up to date police check (obtained in the last 12 months) is required." at bounding box center [648, 280] width 223 height 62
drag, startPoint x: 684, startPoint y: 298, endPoint x: 587, endPoint y: 213, distance: 129.3
click at [587, 213] on li "Police Check An up to date police check (obtained in the last 12 months) is req…" at bounding box center [647, 248] width 257 height 279
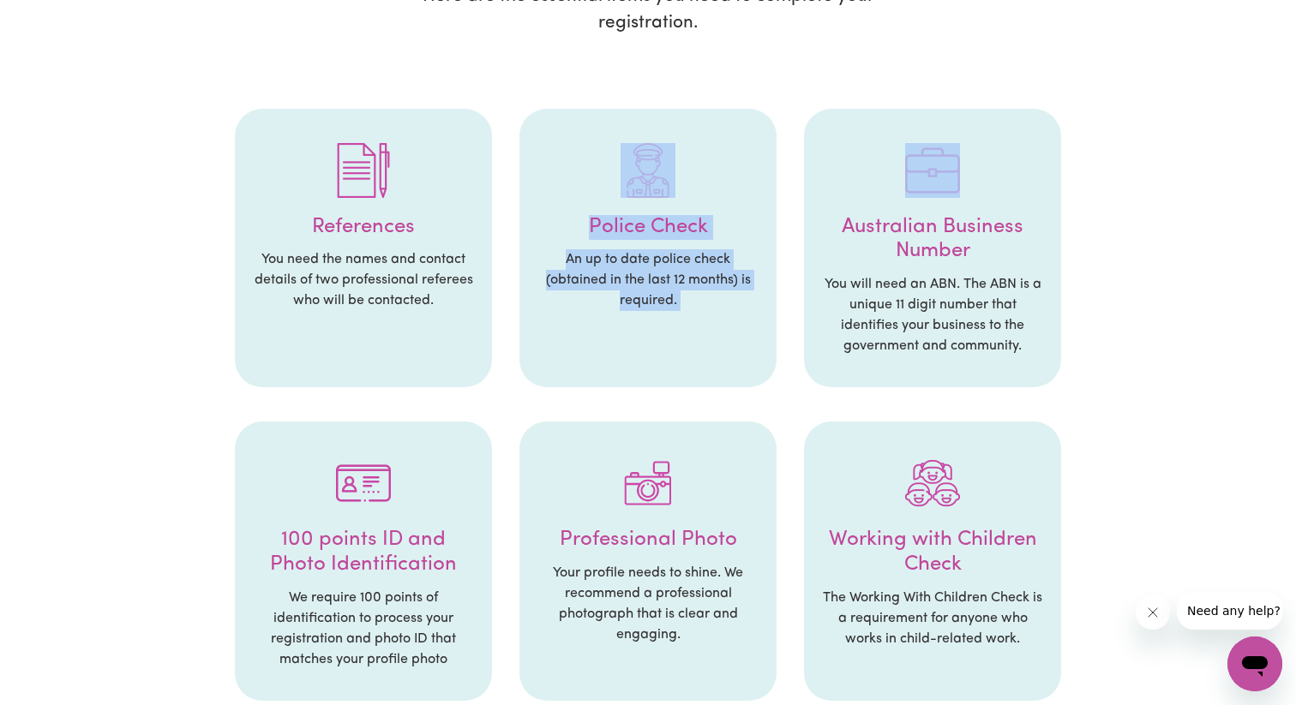
click at [587, 213] on div at bounding box center [648, 170] width 223 height 89
drag, startPoint x: 587, startPoint y: 213, endPoint x: 700, endPoint y: 317, distance: 154.1
click at [700, 317] on li "Police Check An up to date police check (obtained in the last 12 months) is req…" at bounding box center [647, 248] width 257 height 279
drag, startPoint x: 700, startPoint y: 317, endPoint x: 555, endPoint y: 211, distance: 179.7
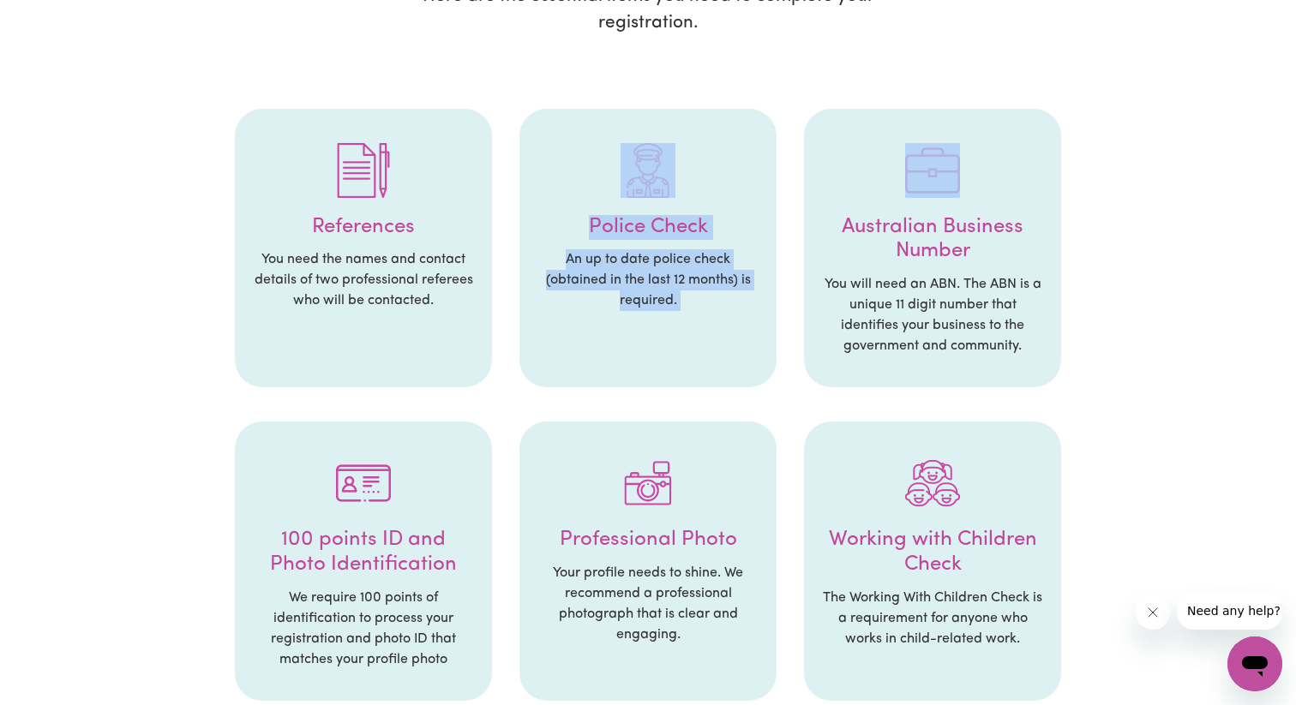
click at [555, 211] on li "Police Check An up to date police check (obtained in the last 12 months) is req…" at bounding box center [647, 248] width 257 height 279
click at [555, 211] on div at bounding box center [648, 170] width 223 height 89
drag, startPoint x: 555, startPoint y: 211, endPoint x: 684, endPoint y: 325, distance: 171.8
click at [684, 325] on li "Police Check An up to date police check (obtained in the last 12 months) is req…" at bounding box center [647, 248] width 257 height 279
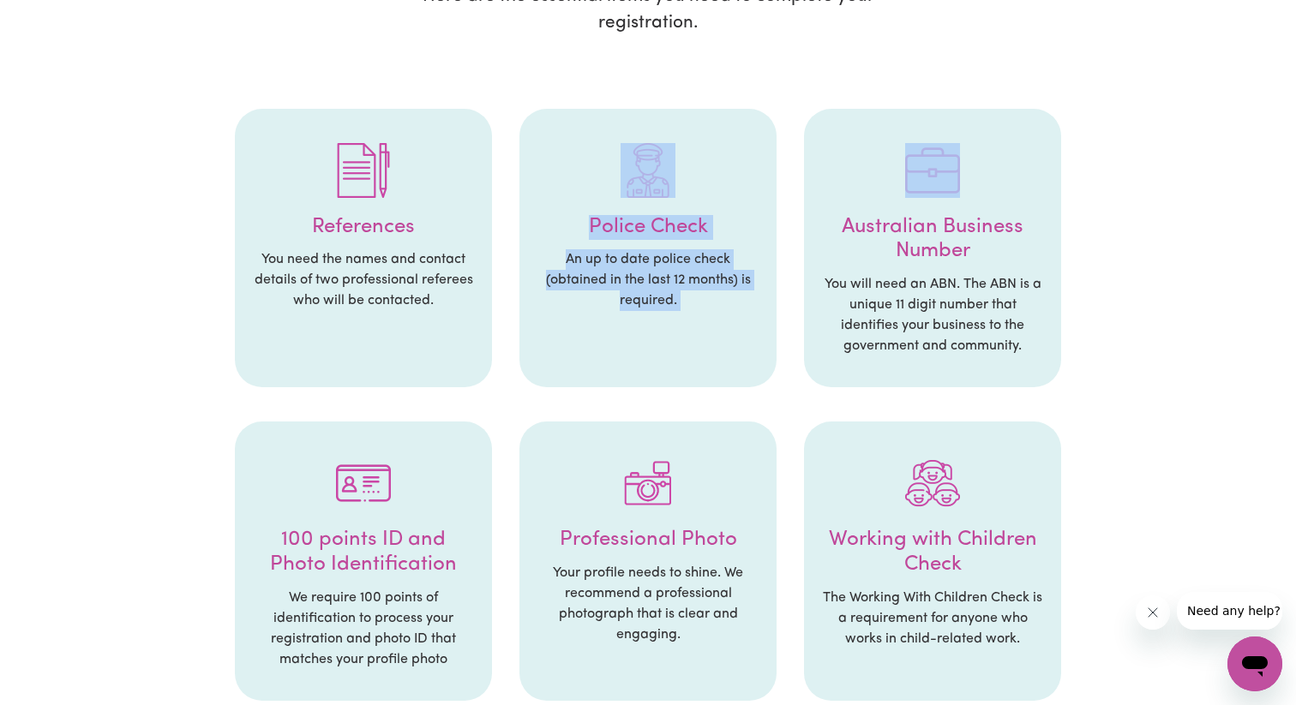
drag, startPoint x: 684, startPoint y: 325, endPoint x: 564, endPoint y: 206, distance: 169.1
click at [564, 206] on li "Police Check An up to date police check (obtained in the last 12 months) is req…" at bounding box center [647, 248] width 257 height 279
click at [564, 206] on div at bounding box center [648, 170] width 223 height 89
drag, startPoint x: 564, startPoint y: 206, endPoint x: 674, endPoint y: 298, distance: 143.6
click at [674, 298] on li "Police Check An up to date police check (obtained in the last 12 months) is req…" at bounding box center [647, 248] width 257 height 279
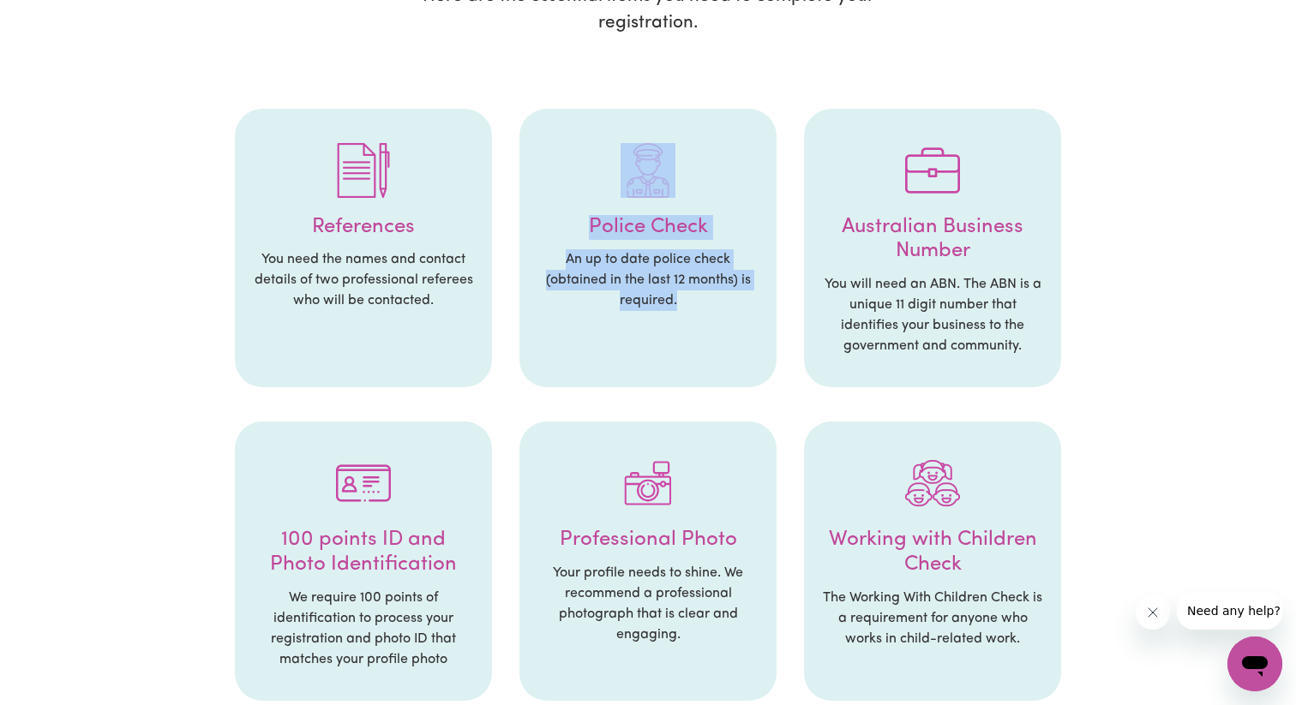
click at [674, 298] on p "An up to date police check (obtained in the last 12 months) is required." at bounding box center [648, 280] width 223 height 62
drag, startPoint x: 674, startPoint y: 298, endPoint x: 588, endPoint y: 214, distance: 120.0
click at [588, 214] on li "Police Check An up to date police check (obtained in the last 12 months) is req…" at bounding box center [647, 248] width 257 height 279
click at [588, 215] on h4 "Police Check" at bounding box center [648, 227] width 223 height 25
drag, startPoint x: 588, startPoint y: 214, endPoint x: 693, endPoint y: 322, distance: 150.3
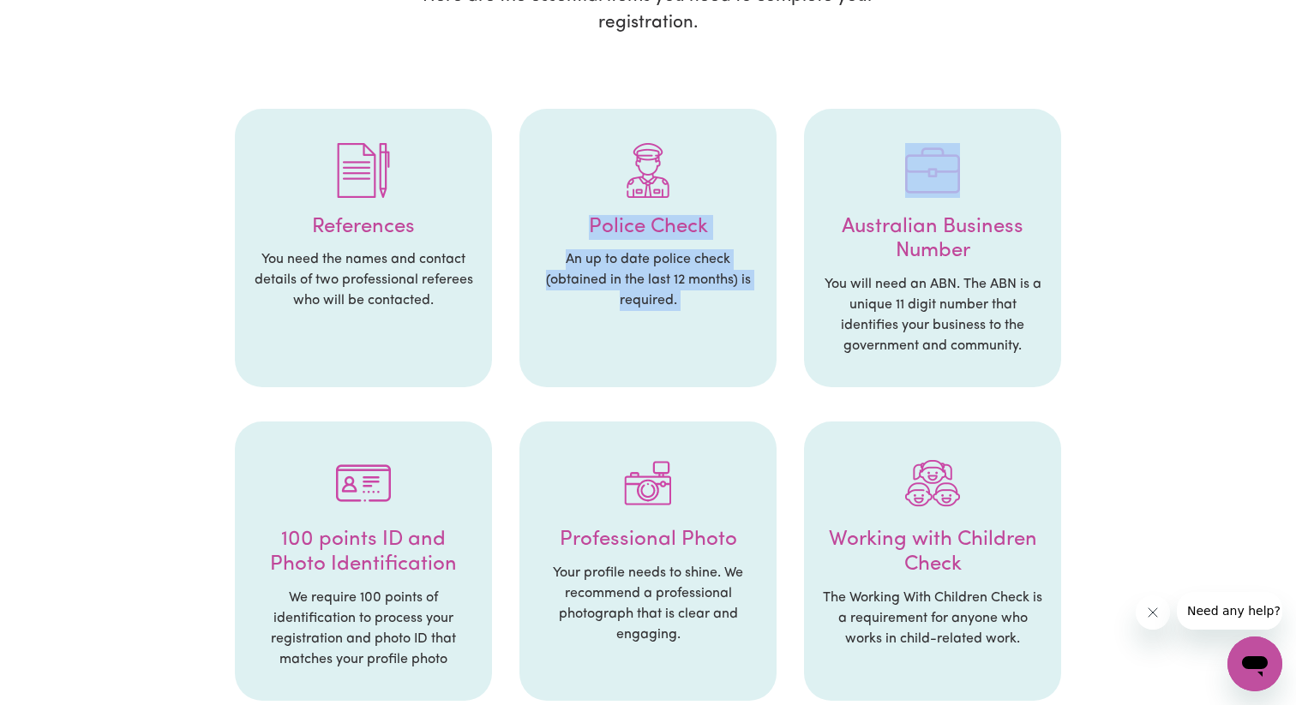
click at [693, 322] on li "Police Check An up to date police check (obtained in the last 12 months) is req…" at bounding box center [647, 248] width 257 height 279
drag, startPoint x: 693, startPoint y: 322, endPoint x: 548, endPoint y: 160, distance: 217.3
click at [548, 160] on li "Police Check An up to date police check (obtained in the last 12 months) is req…" at bounding box center [647, 248] width 257 height 279
click at [548, 160] on div at bounding box center [648, 170] width 223 height 89
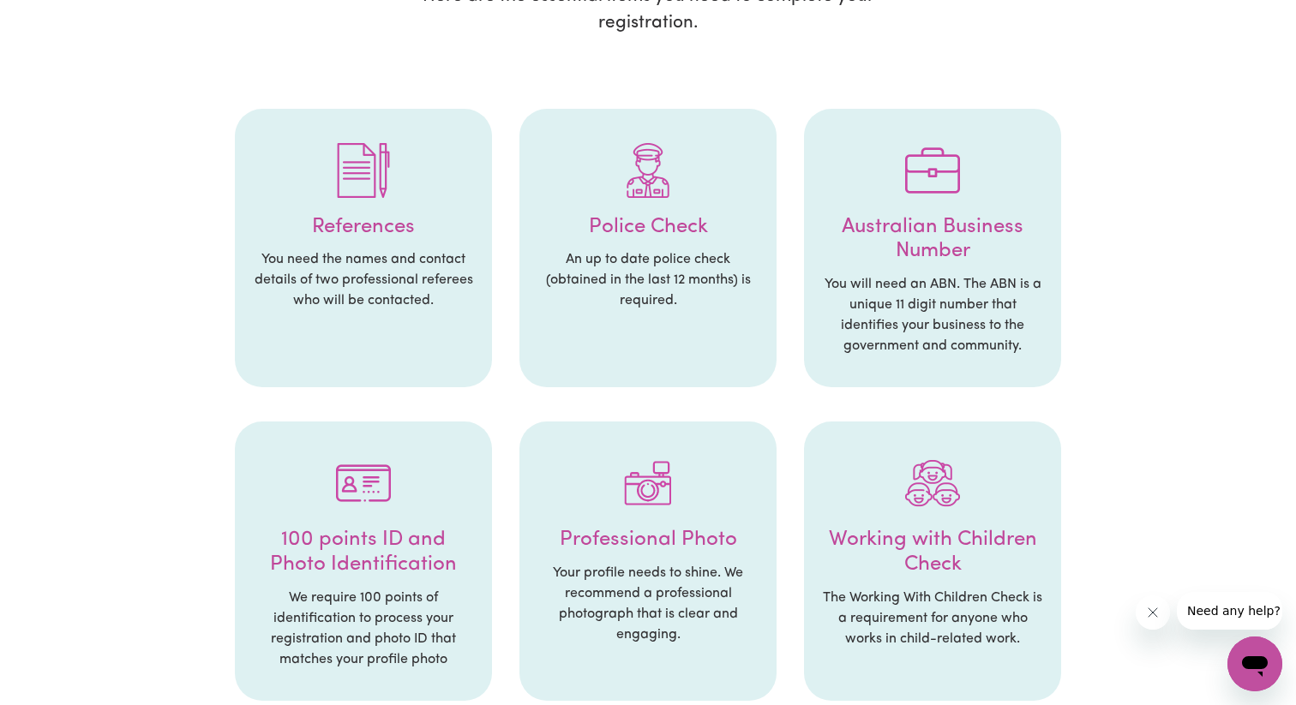
click at [328, 215] on h4 "References" at bounding box center [363, 227] width 223 height 25
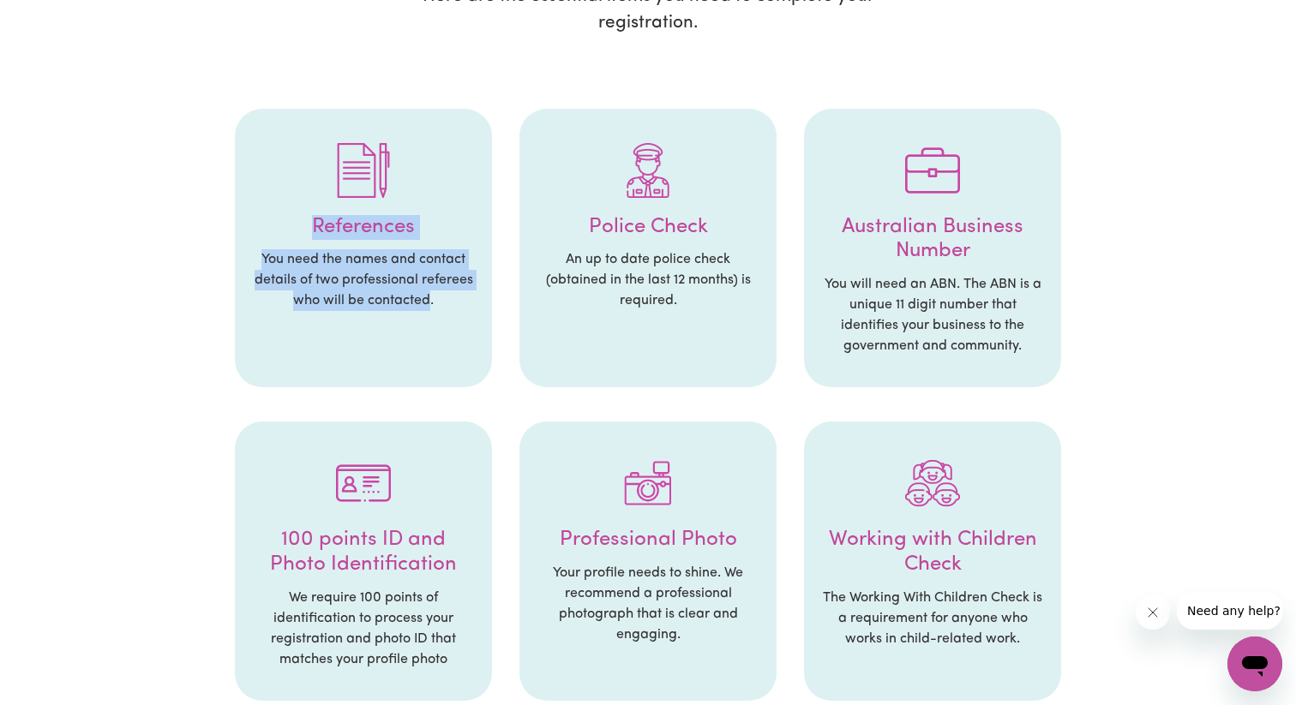
drag, startPoint x: 328, startPoint y: 214, endPoint x: 387, endPoint y: 299, distance: 103.0
click at [387, 299] on li "References You need the names and contact details of two professional referees …" at bounding box center [363, 248] width 257 height 279
click at [387, 299] on p "You need the names and contact details of two professional referees who will be…" at bounding box center [363, 280] width 223 height 62
drag, startPoint x: 387, startPoint y: 299, endPoint x: 310, endPoint y: 258, distance: 86.7
click at [310, 258] on p "You need the names and contact details of two professional referees who will be…" at bounding box center [363, 280] width 223 height 62
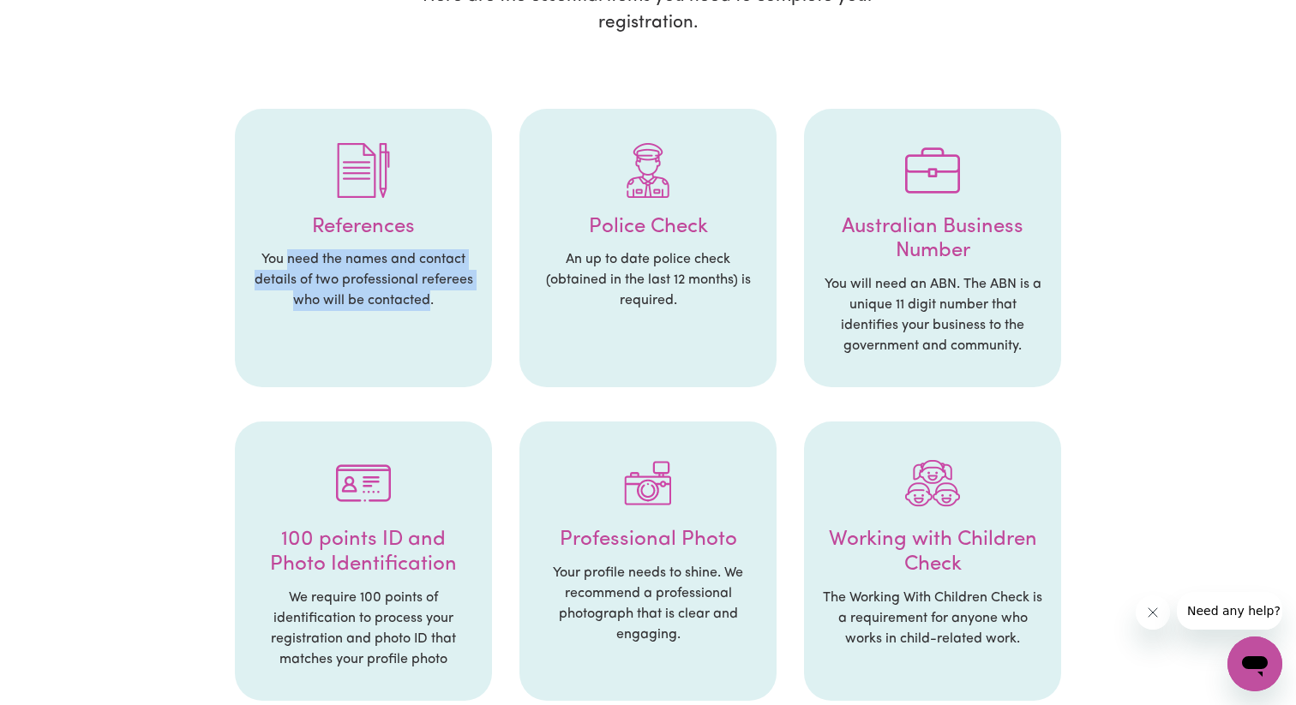
click at [310, 258] on p "You need the names and contact details of two professional referees who will be…" at bounding box center [363, 280] width 223 height 62
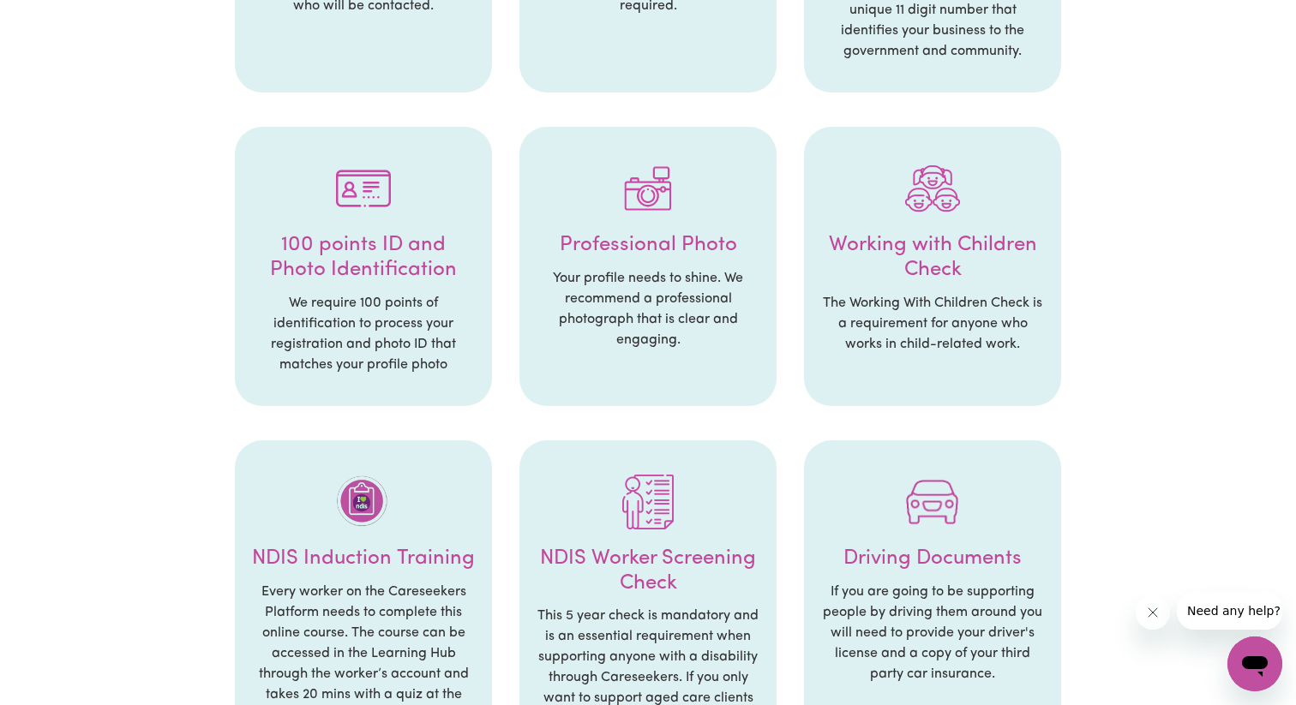
scroll to position [603, 0]
click at [271, 237] on h4 "100 points ID and Photo Identification" at bounding box center [363, 256] width 223 height 50
drag, startPoint x: 271, startPoint y: 237, endPoint x: 452, endPoint y: 262, distance: 182.6
click at [452, 262] on h4 "100 points ID and Photo Identification" at bounding box center [363, 256] width 223 height 50
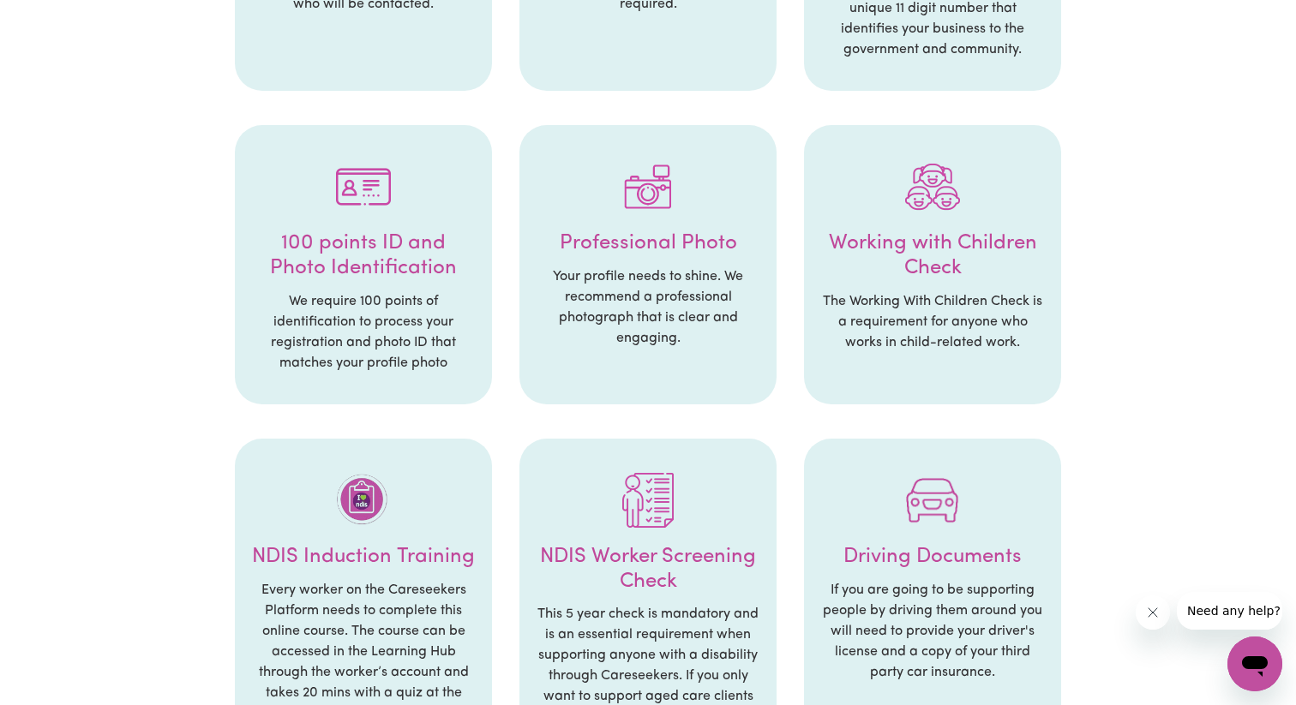
click at [551, 273] on p "Your profile needs to shine. We recommend a professional photograph that is cle…" at bounding box center [648, 308] width 223 height 82
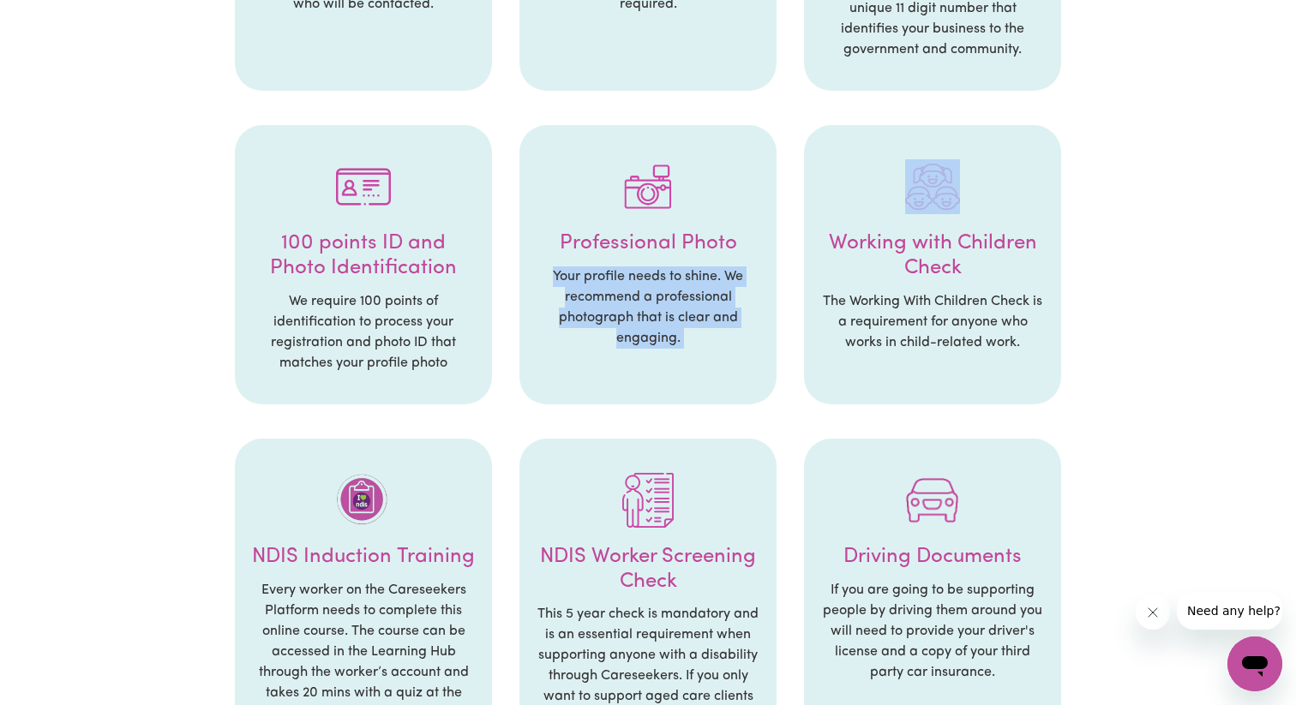
drag, startPoint x: 551, startPoint y: 273, endPoint x: 689, endPoint y: 373, distance: 170.6
click at [689, 373] on li "Professional Photo Your profile needs to shine. We recommend a professional pho…" at bounding box center [647, 264] width 257 height 279
drag, startPoint x: 689, startPoint y: 373, endPoint x: 575, endPoint y: 244, distance: 171.8
click at [575, 244] on li "Professional Photo Your profile needs to shine. We recommend a professional pho…" at bounding box center [647, 264] width 257 height 279
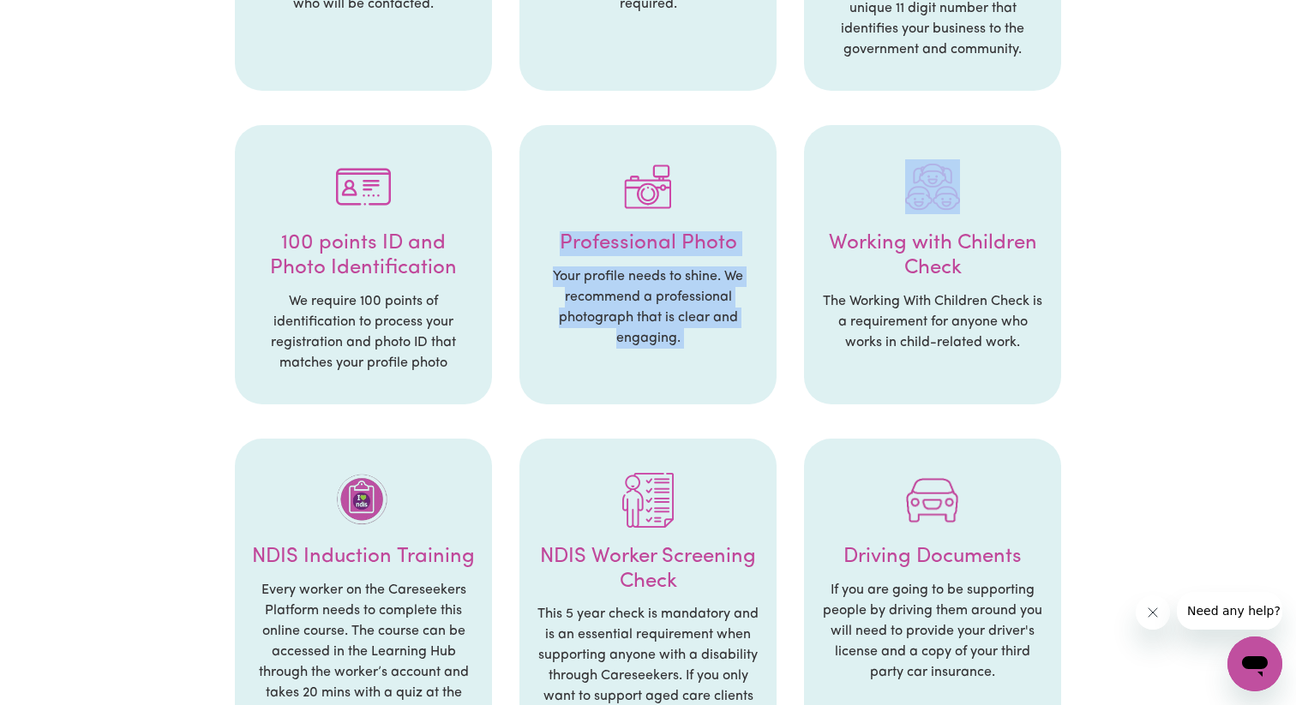
click at [575, 244] on h4 "Professional Photo" at bounding box center [648, 243] width 223 height 25
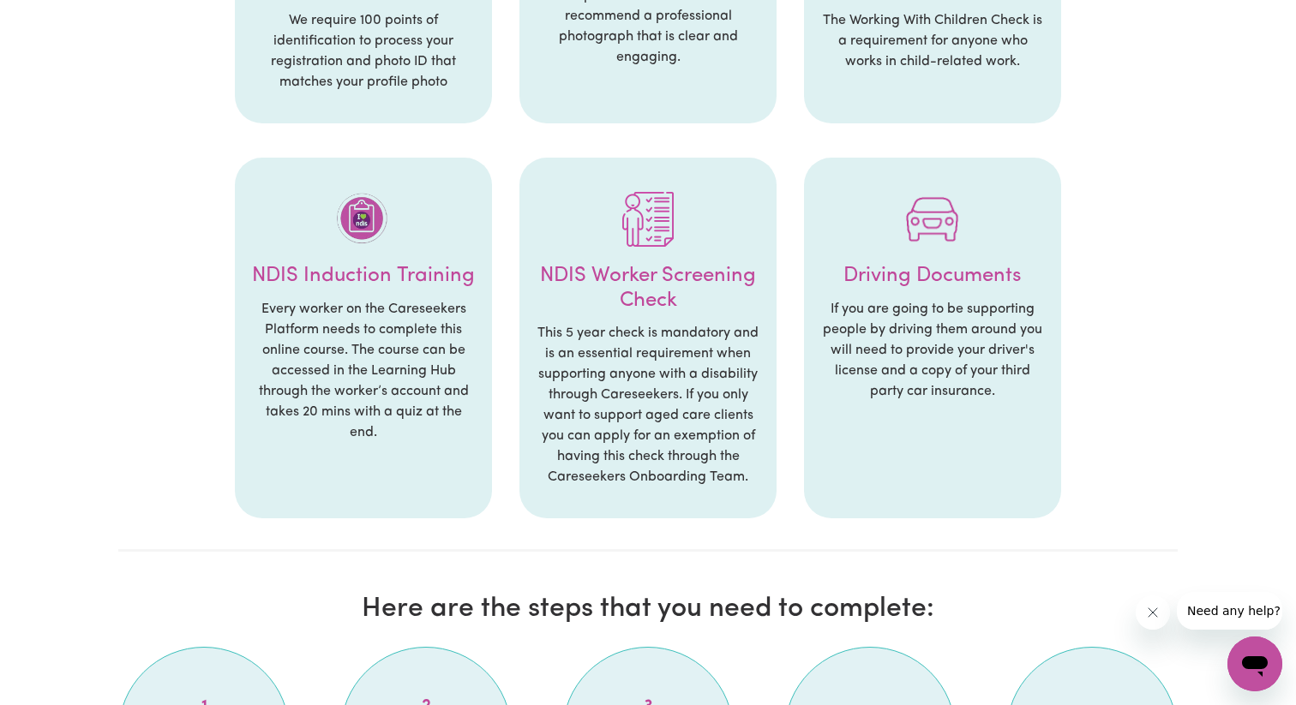
scroll to position [876, 0]
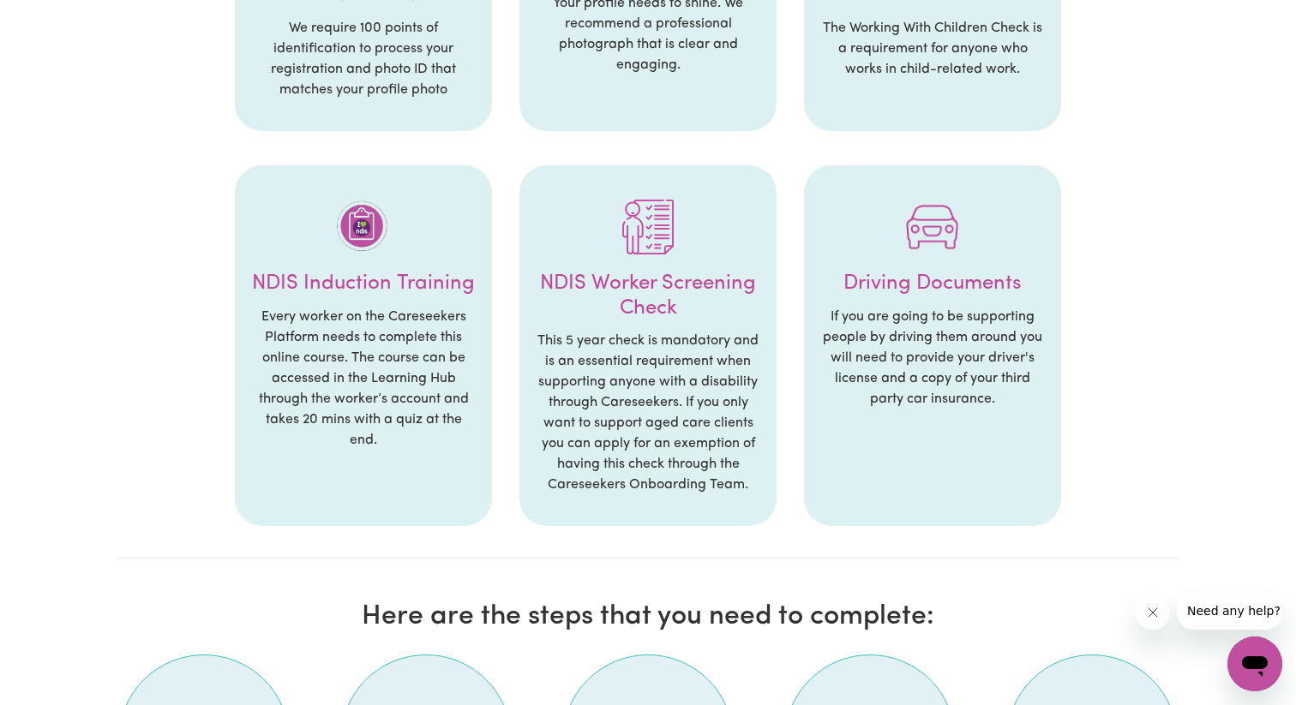
click at [285, 286] on h4 "NDIS Induction Training" at bounding box center [363, 284] width 223 height 25
drag, startPoint x: 285, startPoint y: 286, endPoint x: 466, endPoint y: 286, distance: 180.9
click at [466, 286] on h4 "NDIS Induction Training" at bounding box center [363, 284] width 223 height 25
drag, startPoint x: 466, startPoint y: 286, endPoint x: 261, endPoint y: 286, distance: 204.9
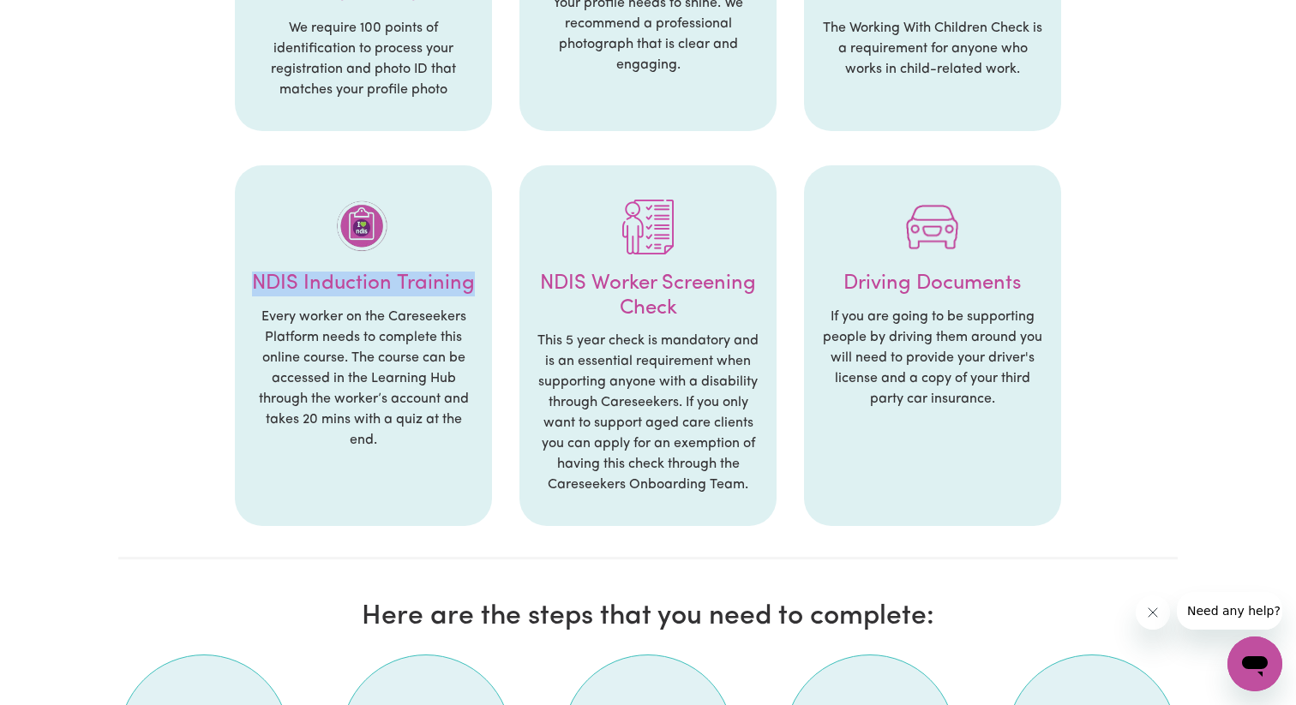
click at [261, 286] on h4 "NDIS Induction Training" at bounding box center [363, 284] width 223 height 25
drag, startPoint x: 261, startPoint y: 286, endPoint x: 333, endPoint y: 286, distance: 71.1
click at [286, 286] on h4 "NDIS Induction Training" at bounding box center [363, 284] width 223 height 25
click at [321, 284] on h4 "NDIS Induction Training" at bounding box center [363, 284] width 223 height 25
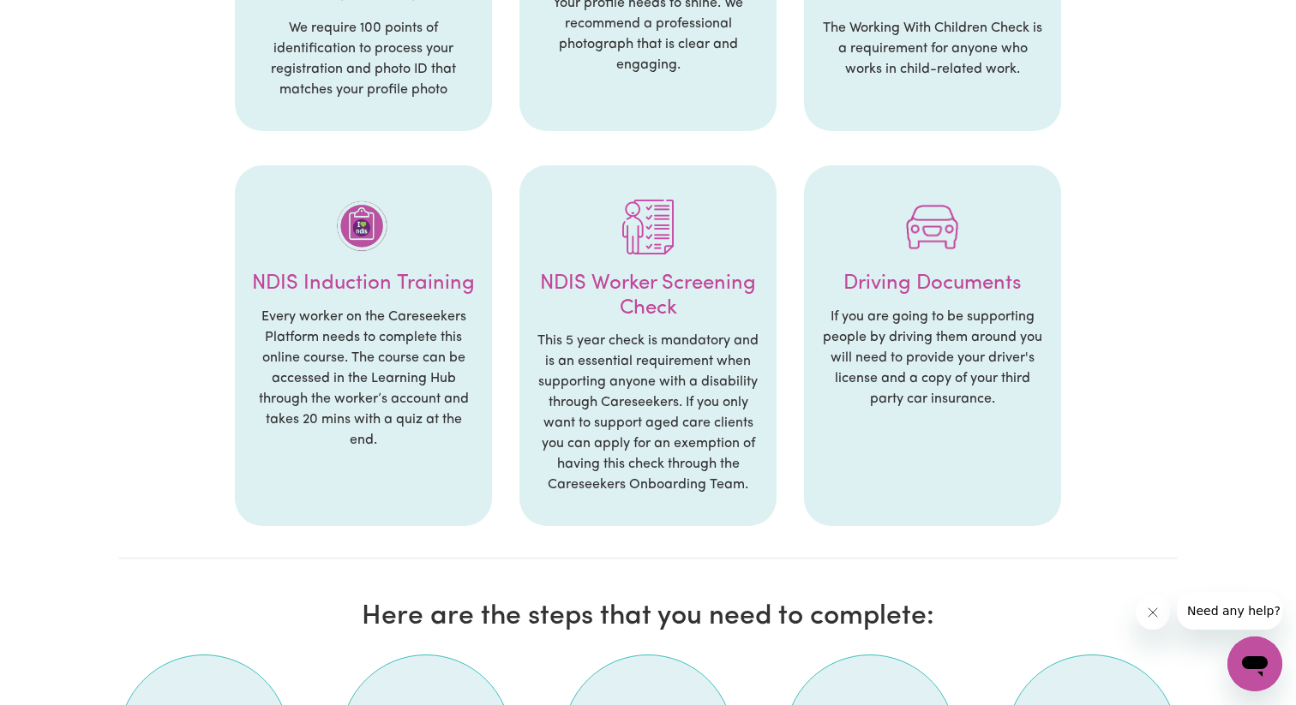
click at [340, 284] on h4 "NDIS Induction Training" at bounding box center [363, 284] width 223 height 25
click at [394, 284] on h4 "NDIS Induction Training" at bounding box center [363, 284] width 223 height 25
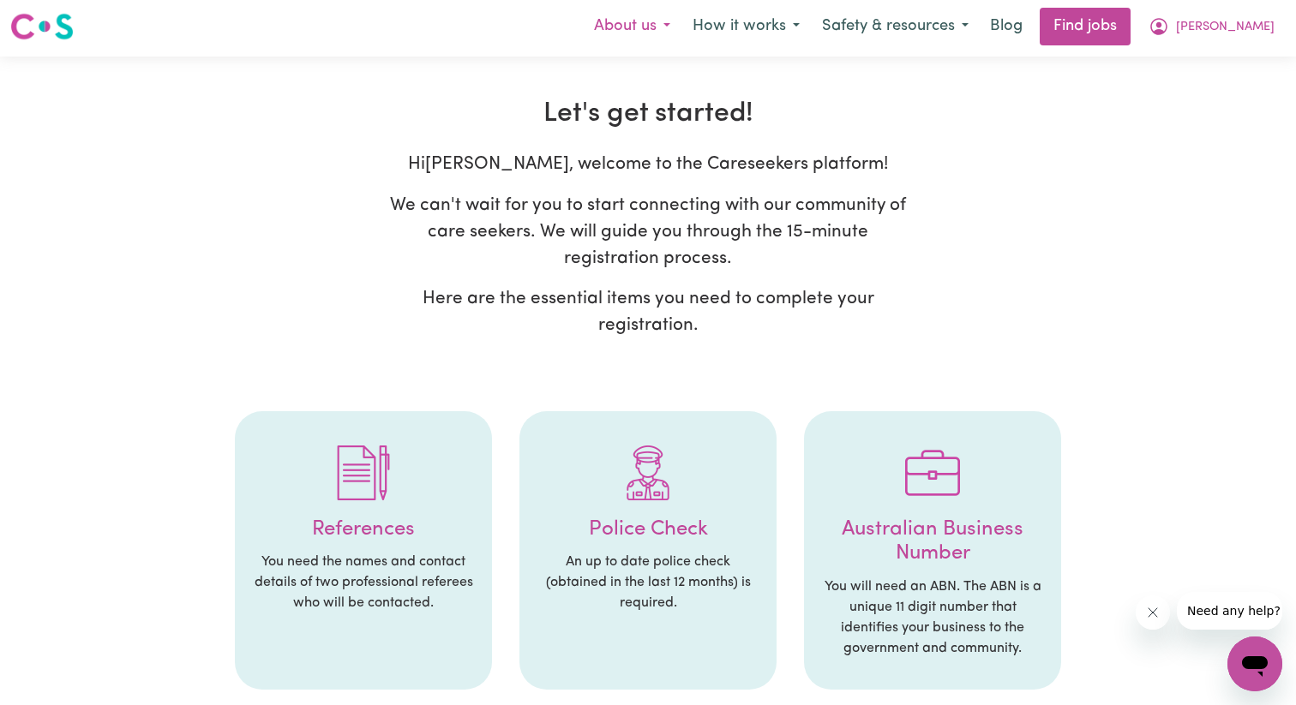
scroll to position [0, 0]
